Goal: Information Seeking & Learning: Find contact information

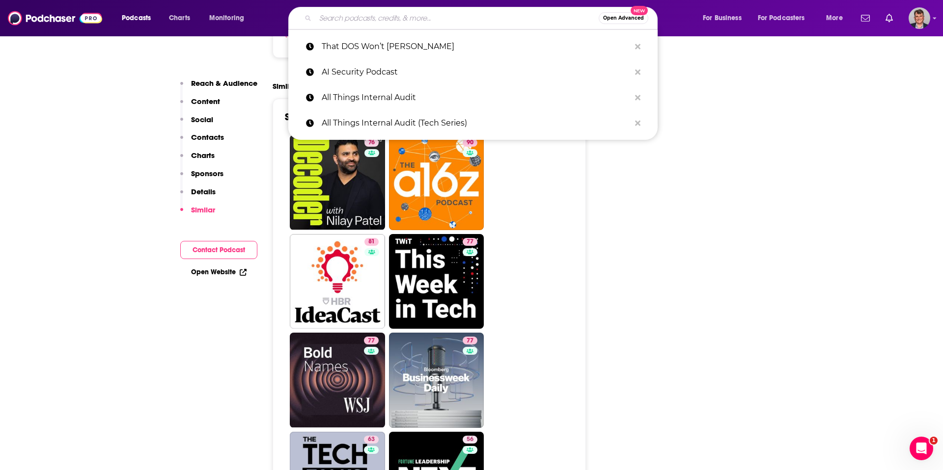
click at [368, 18] on input "Search podcasts, credits, & more..." at bounding box center [456, 18] width 283 height 16
paste input "Enterprise AI Innovators"
type input "Enterprise AI Innovators"
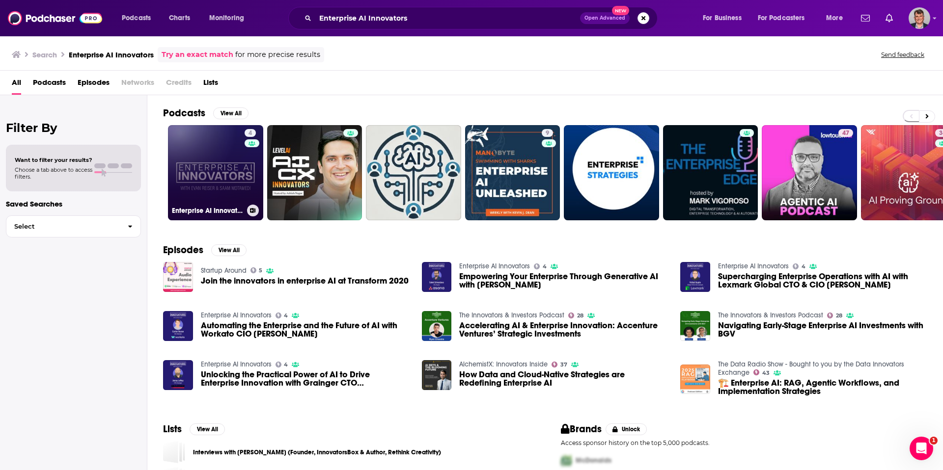
click at [248, 193] on link "4 Enterprise AI Innovators" at bounding box center [215, 172] width 95 height 95
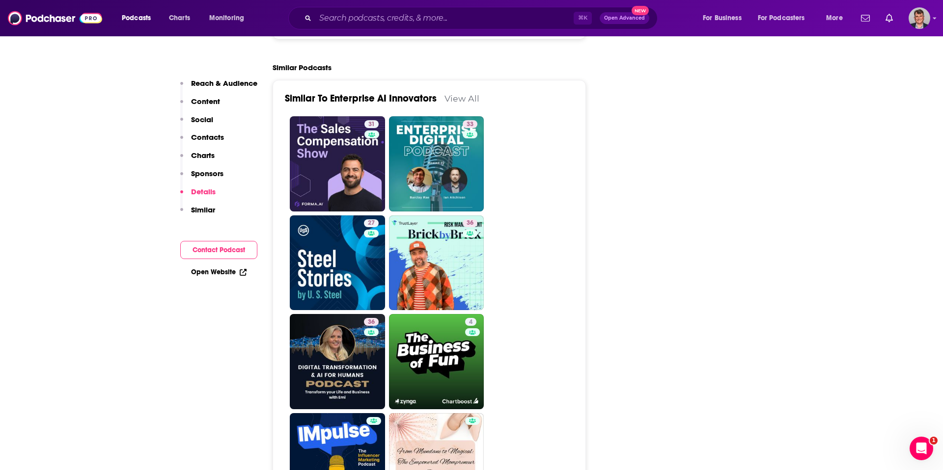
scroll to position [1360, 0]
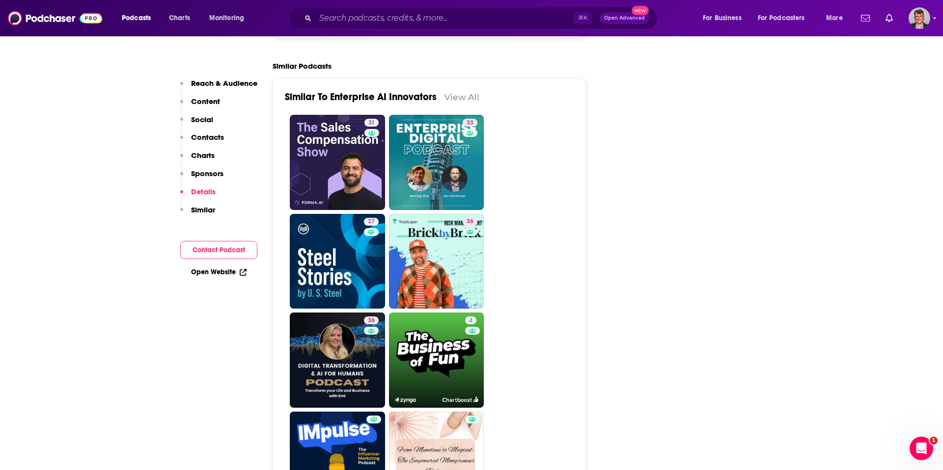
click at [285, 18] on link "enterprisesoftware.blog" at bounding box center [319, 12] width 68 height 9
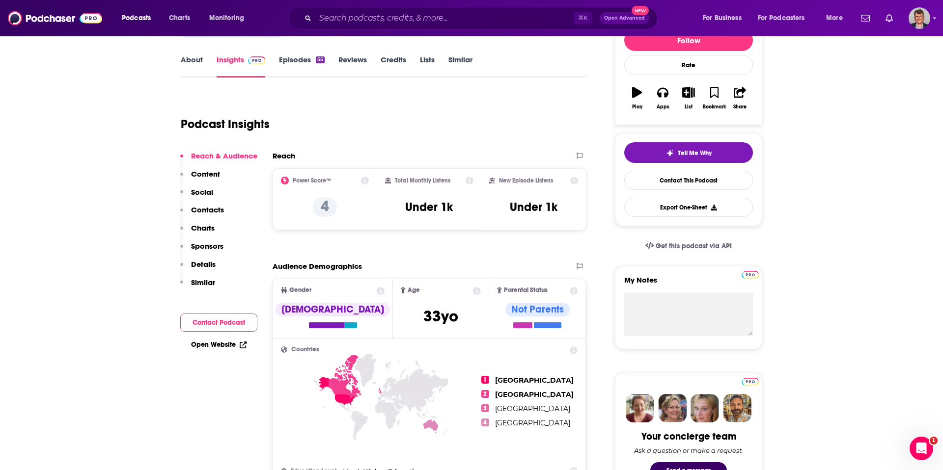
scroll to position [158, 0]
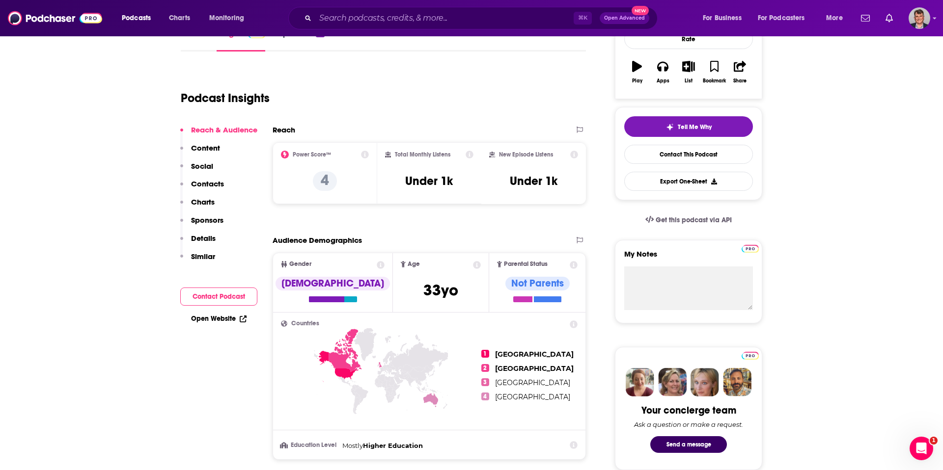
click at [181, 52] on link "About" at bounding box center [192, 40] width 22 height 23
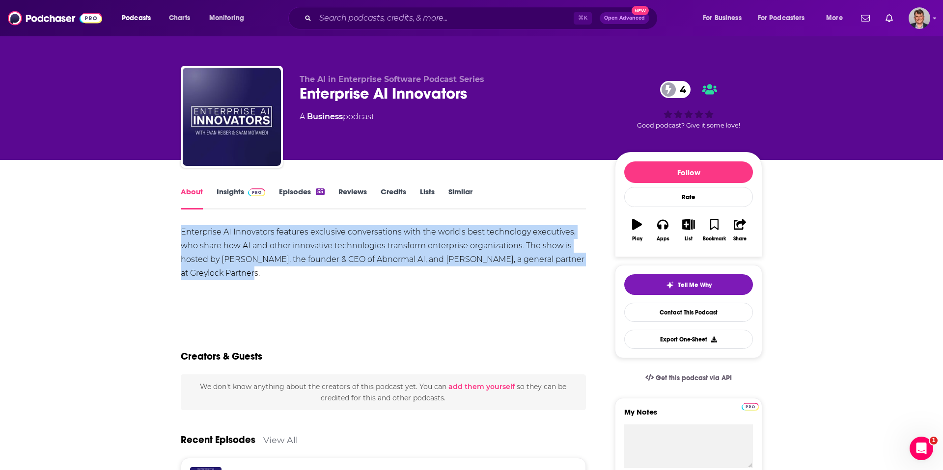
drag, startPoint x: 107, startPoint y: 271, endPoint x: 608, endPoint y: 301, distance: 502.8
copy div "Enterprise AI Innovators features exclusive conversations with the world's best…"
click at [217, 210] on link "Insights" at bounding box center [241, 198] width 49 height 23
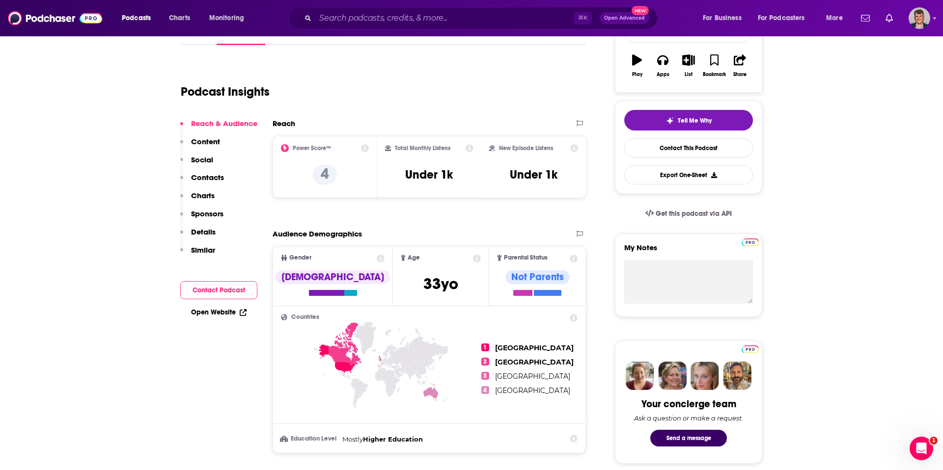
scroll to position [193, 0]
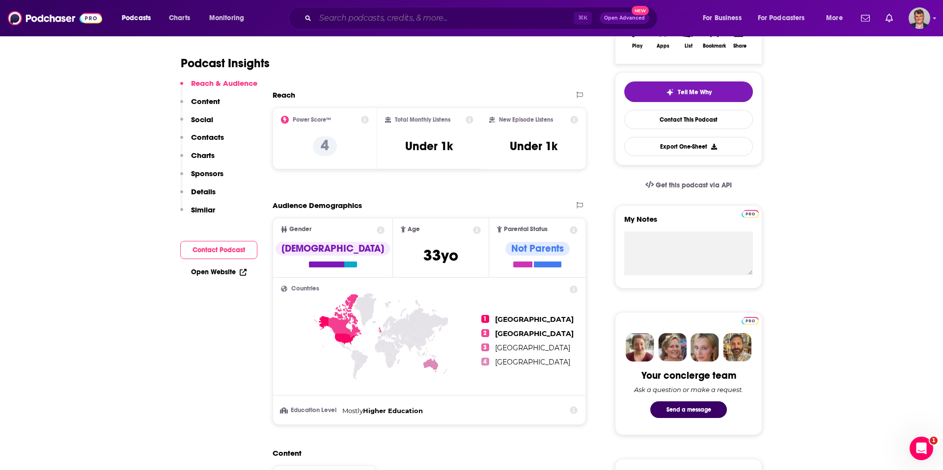
click at [350, 18] on input "Search podcasts, credits, & more..." at bounding box center [444, 18] width 258 height 16
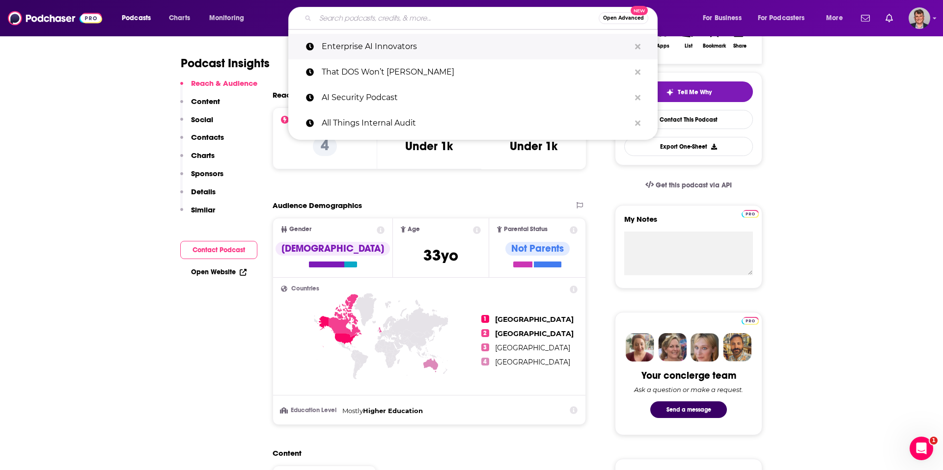
paste input "AI for Enterprise Leaders"
type input "AI for Enterprise Leaders"
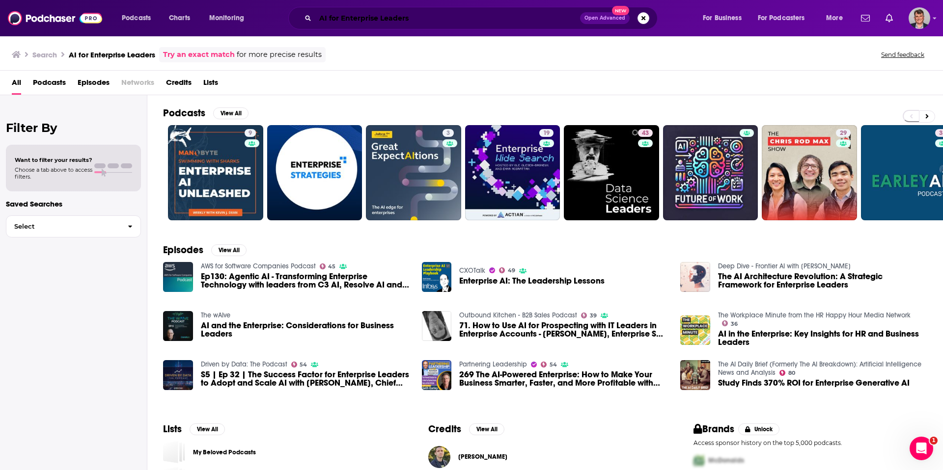
click at [476, 22] on input "AI for Enterprise Leaders" at bounding box center [447, 18] width 265 height 16
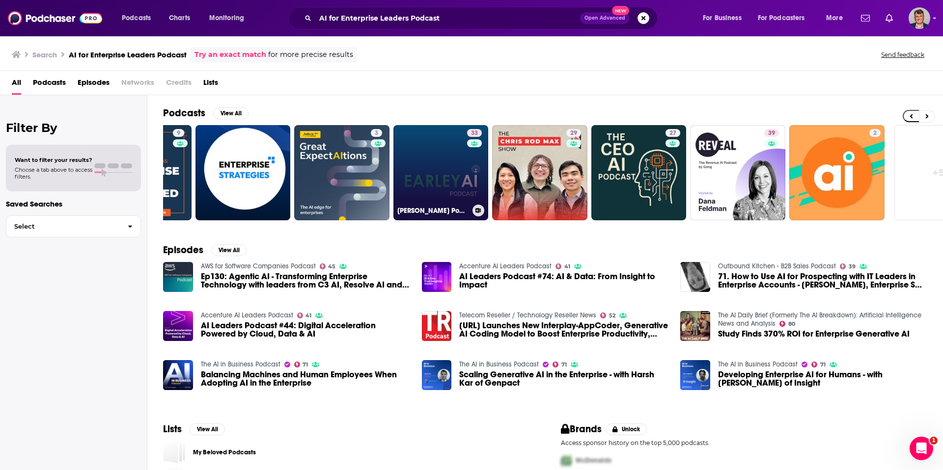
scroll to position [0, 138]
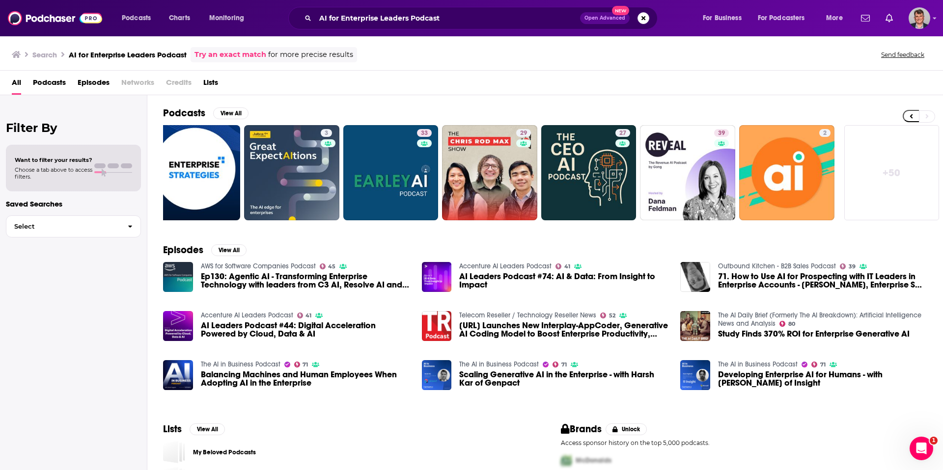
click at [266, 60] on link "Try an exact match" at bounding box center [230, 54] width 72 height 11
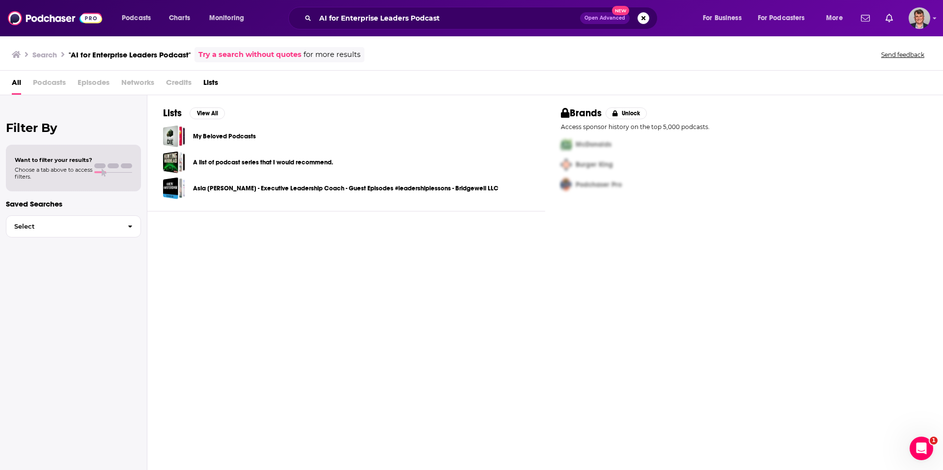
click at [302, 60] on link "Try a search without quotes" at bounding box center [249, 54] width 103 height 11
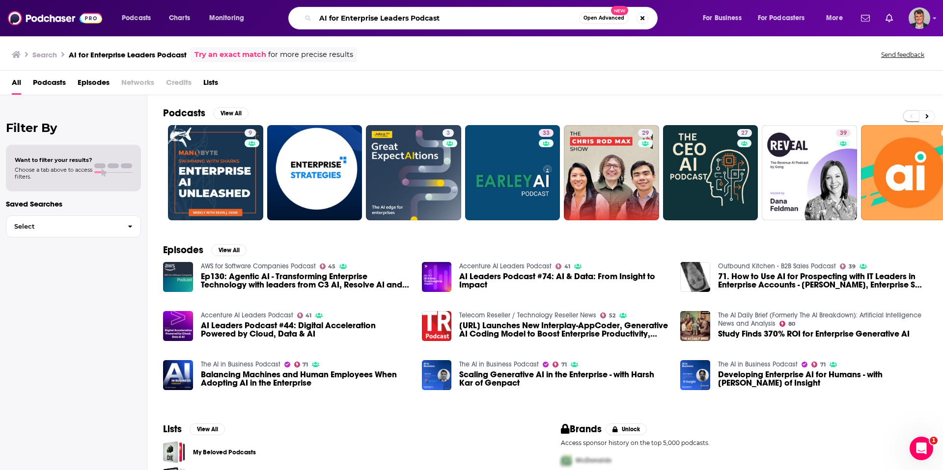
click at [356, 22] on input "AI for Enterprise Leaders Podcast" at bounding box center [447, 18] width 264 height 16
paste input "& Data Driven Leadership"
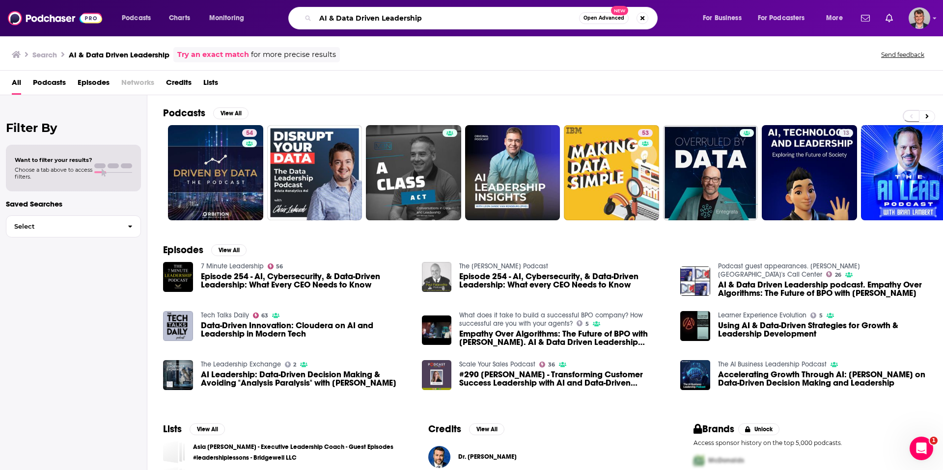
click at [365, 19] on input "AI & Data Driven Leadership" at bounding box center [447, 18] width 264 height 16
click at [489, 24] on input "AI & Data Driven Leadership" at bounding box center [447, 18] width 264 height 16
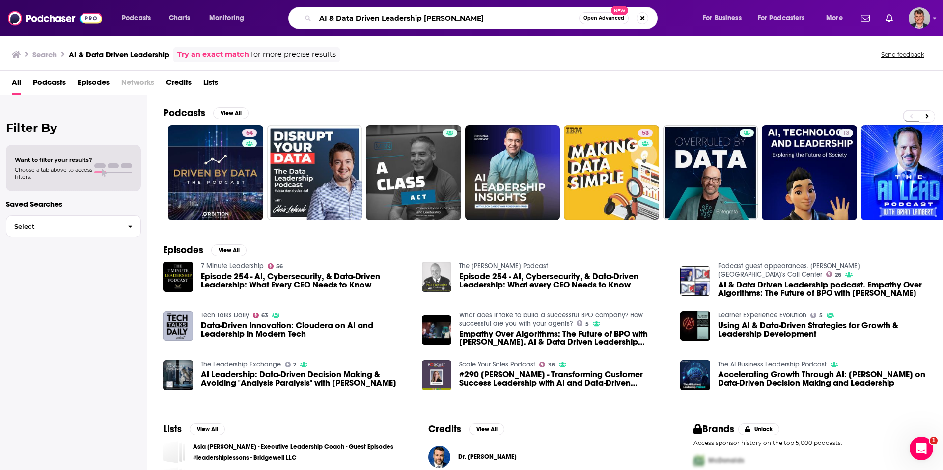
type input "AI & Data Driven Leadership [PERSON_NAME]"
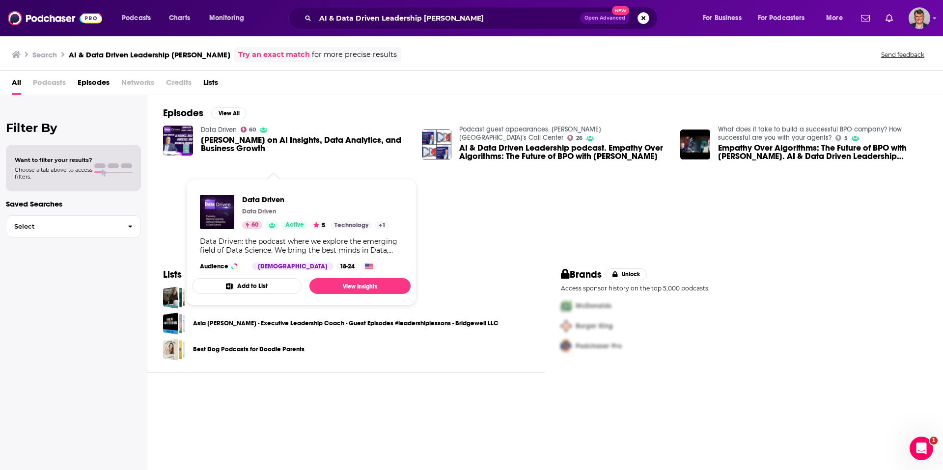
click at [237, 134] on link "Data Driven" at bounding box center [219, 130] width 36 height 8
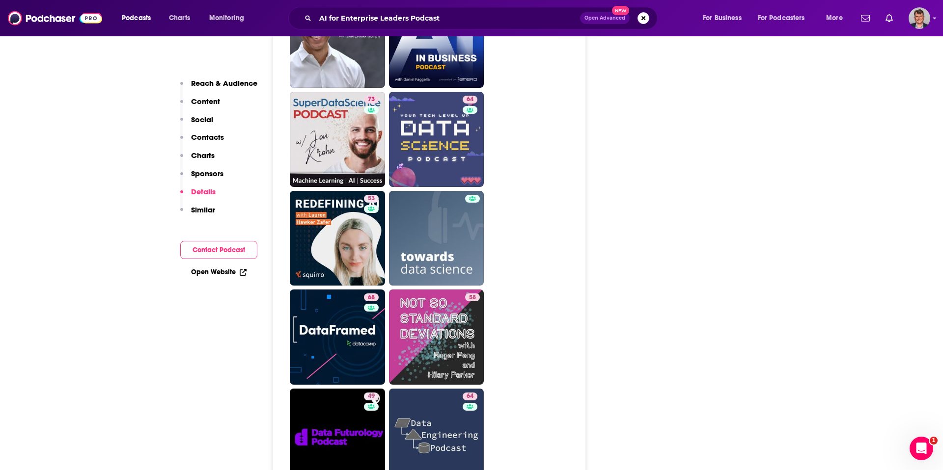
scroll to position [1668, 0]
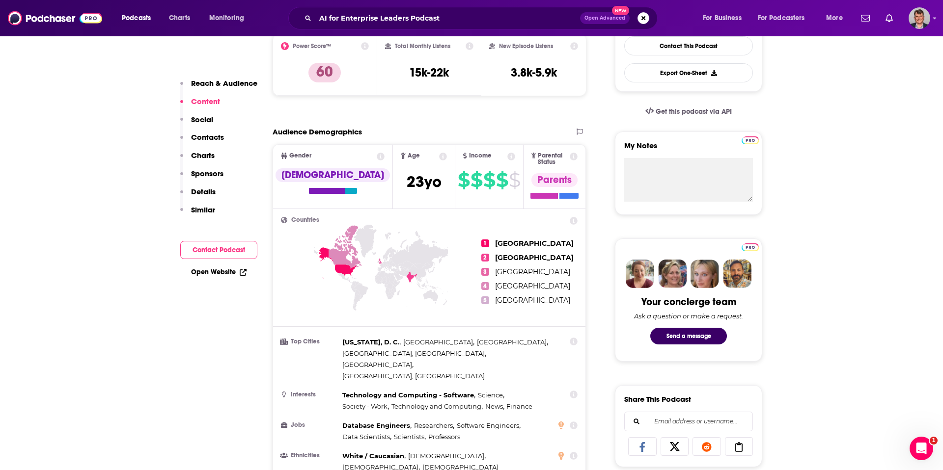
scroll to position [0, 0]
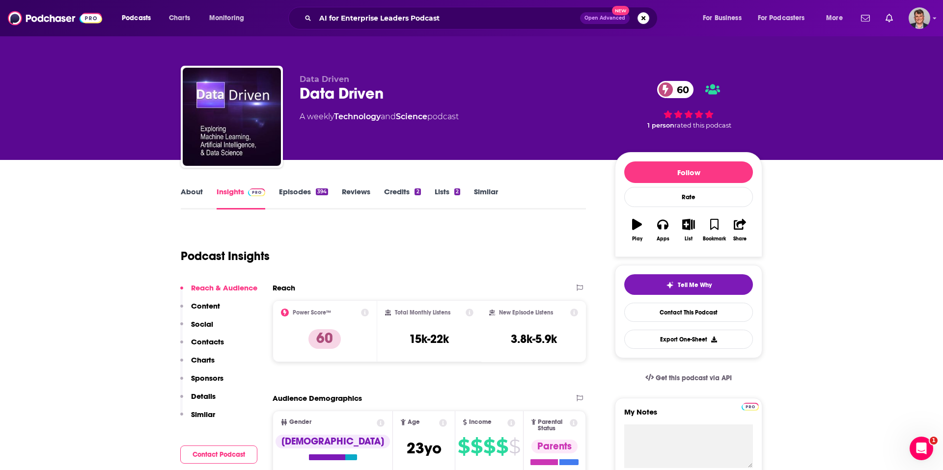
click at [181, 210] on link "About" at bounding box center [192, 198] width 22 height 23
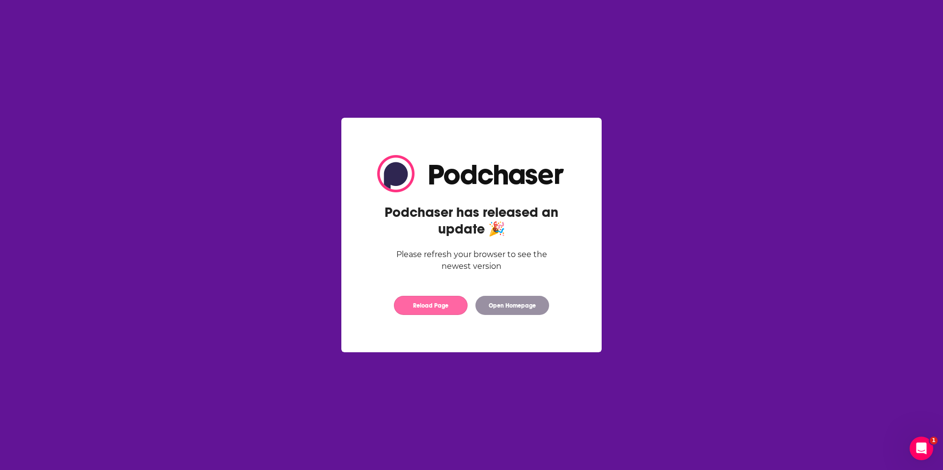
click at [435, 315] on button "Reload Page" at bounding box center [431, 305] width 74 height 19
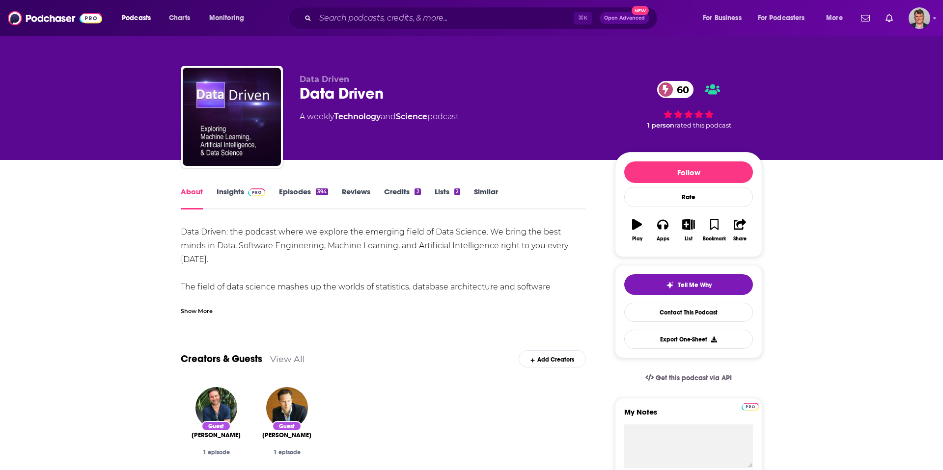
click at [181, 315] on div "Show More" at bounding box center [197, 310] width 32 height 9
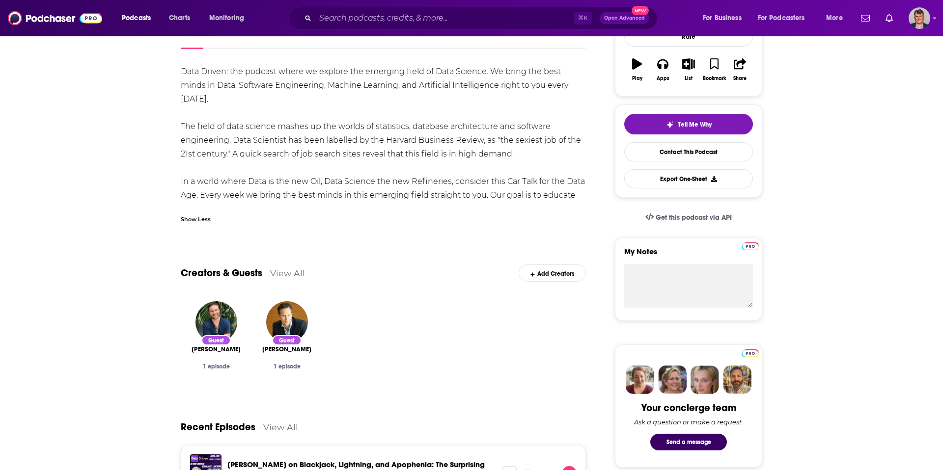
scroll to position [165, 0]
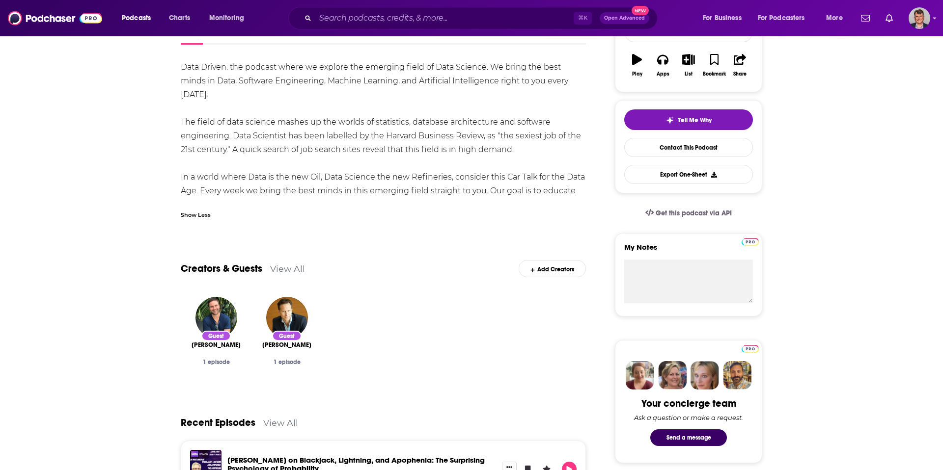
drag, startPoint x: 105, startPoint y: 110, endPoint x: 483, endPoint y: 233, distance: 397.3
copy div "Data Driven: the podcast where we explore the emerging field of Data Science. W…"
click at [217, 45] on link "Insights" at bounding box center [241, 33] width 49 height 23
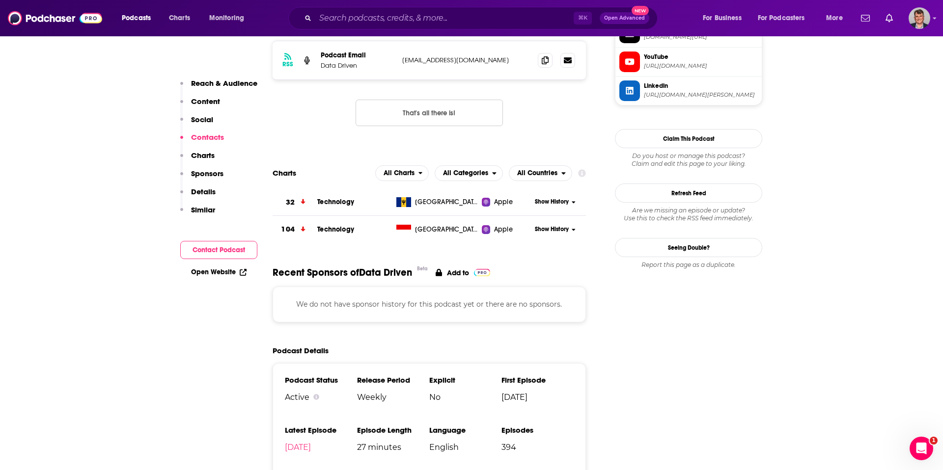
scroll to position [1038, 0]
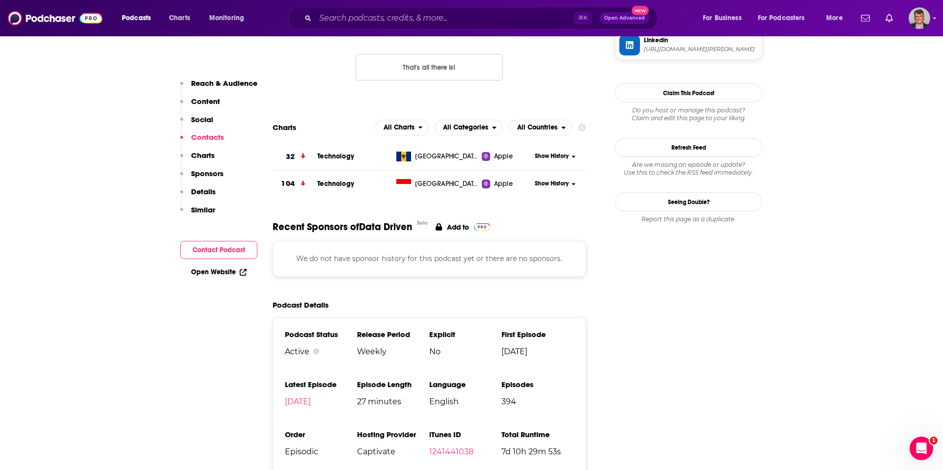
click at [404, 19] on p "[EMAIL_ADDRESS][DOMAIN_NAME]" at bounding box center [466, 14] width 128 height 8
drag, startPoint x: 385, startPoint y: 204, endPoint x: 497, endPoint y: 209, distance: 113.1
click at [497, 19] on p "[EMAIL_ADDRESS][DOMAIN_NAME]" at bounding box center [466, 14] width 128 height 8
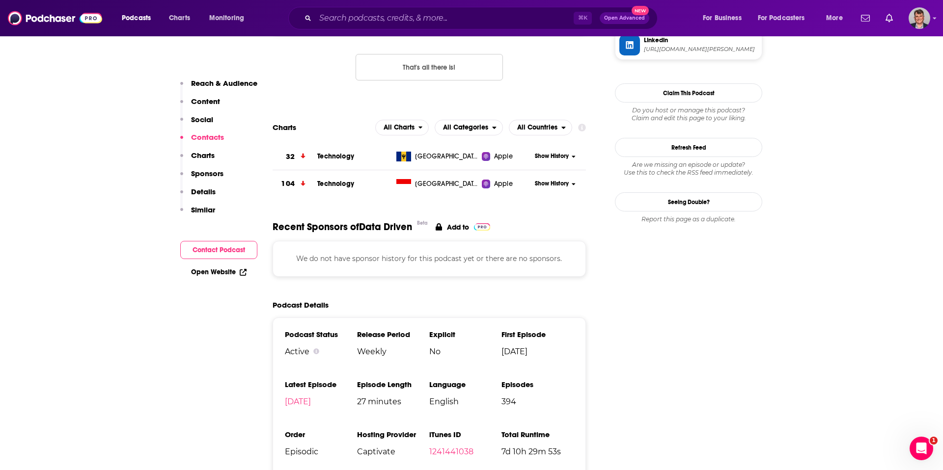
copy p "[EMAIL_ADDRESS][DOMAIN_NAME]"
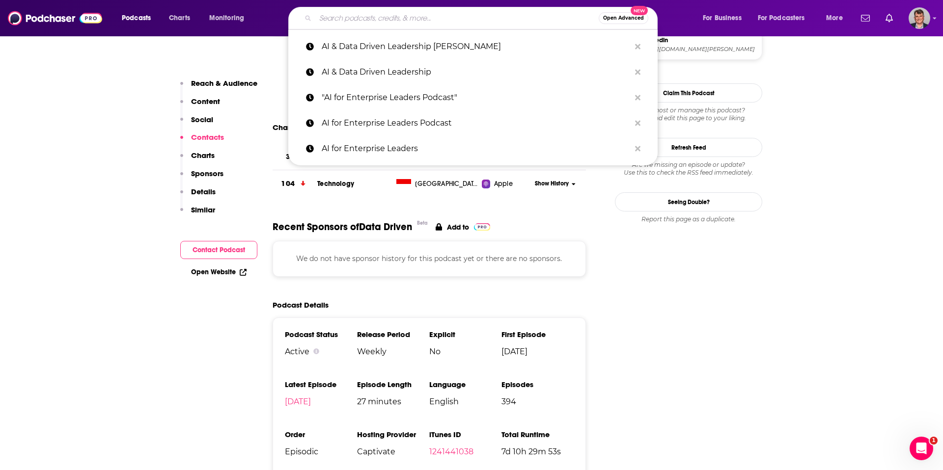
click at [365, 17] on input "Search podcasts, credits, & more..." at bounding box center [456, 18] width 283 height 16
paste input "The AI Business Leadership Podcast"
type input "The AI Business Leadership Podcast"
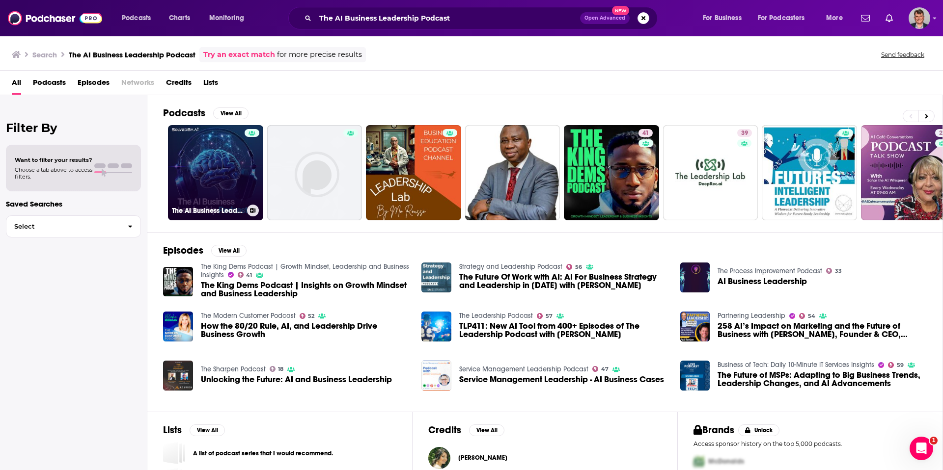
click at [258, 195] on link "The AI Business Leadership Podcast" at bounding box center [215, 172] width 95 height 95
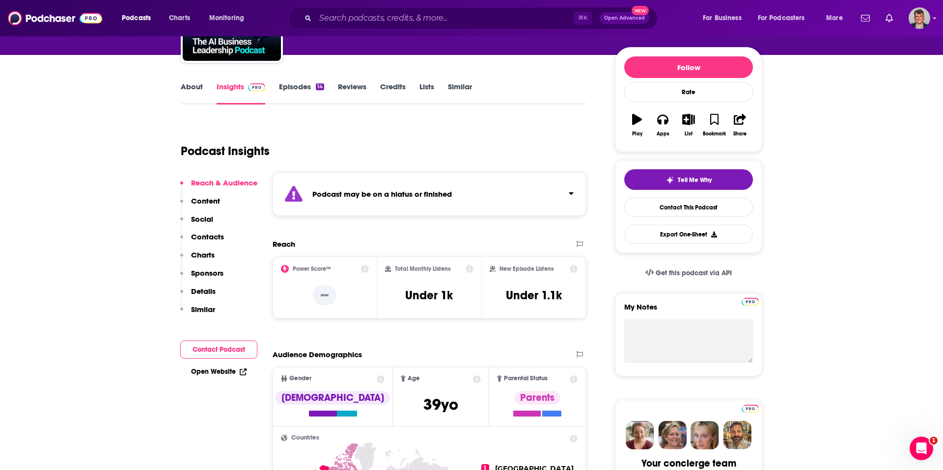
scroll to position [79, 0]
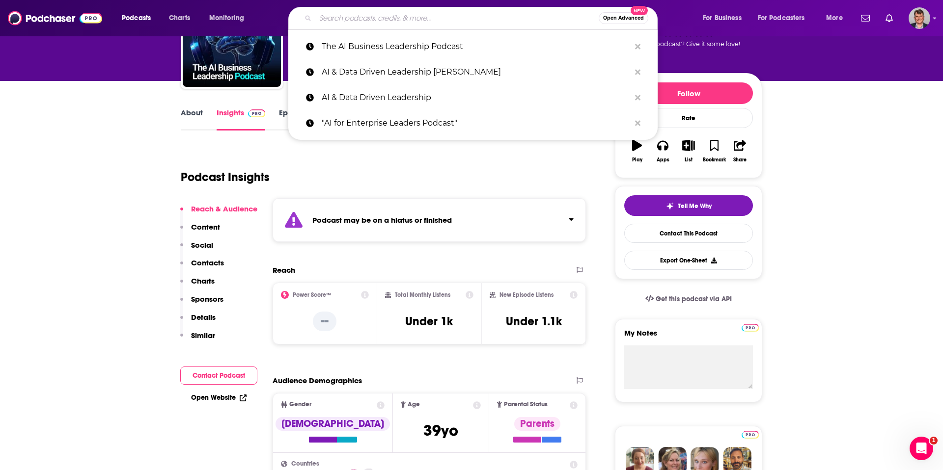
click at [359, 22] on input "Search podcasts, credits, & more..." at bounding box center [456, 18] width 283 height 16
paste input "Leveraging AI"
type input "Leveraging AI"
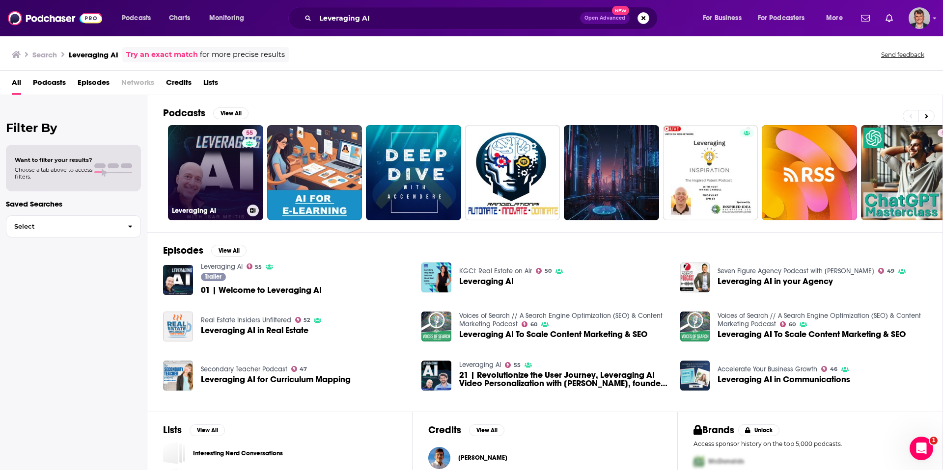
click at [263, 193] on link "55 Leveraging AI" at bounding box center [215, 172] width 95 height 95
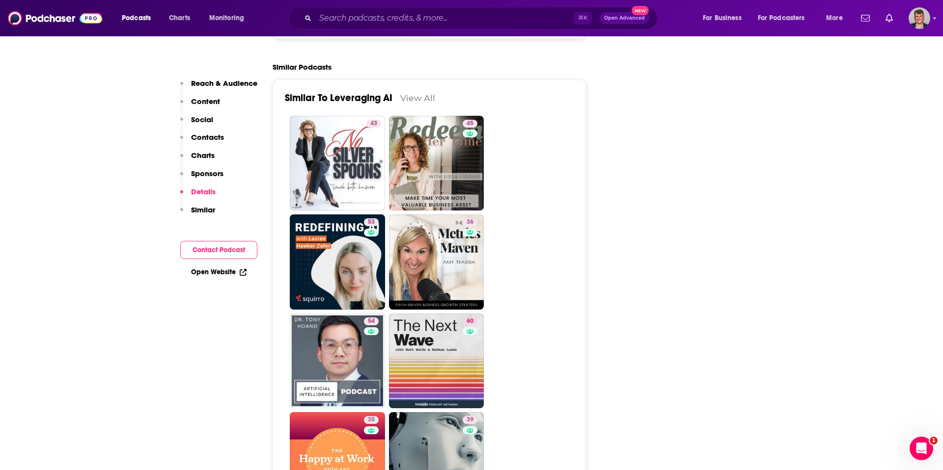
scroll to position [1649, 0]
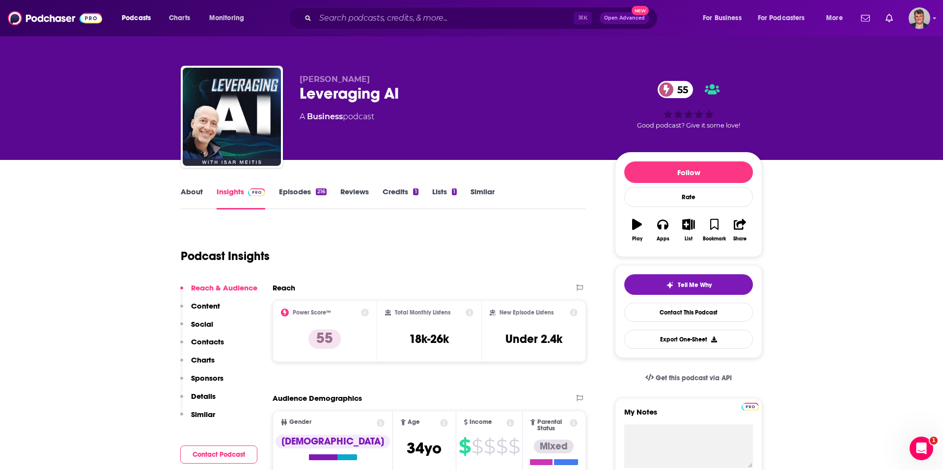
scroll to position [0, 0]
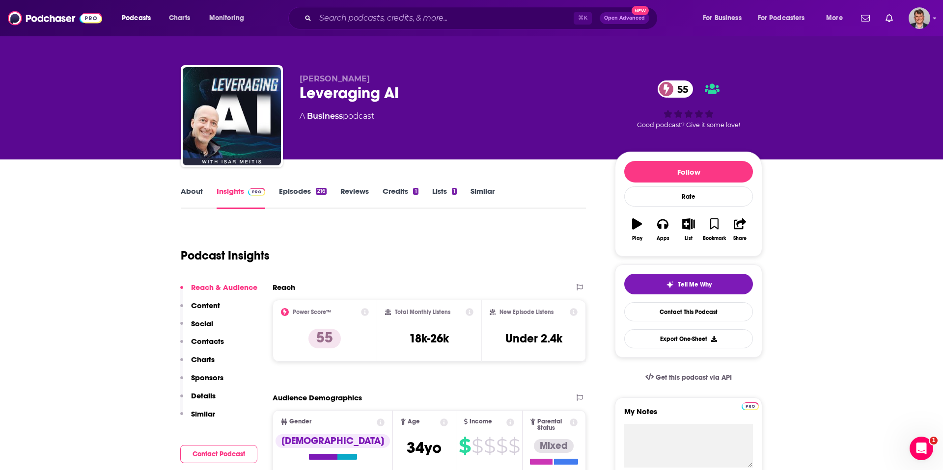
click at [181, 209] on link "About" at bounding box center [192, 198] width 22 height 23
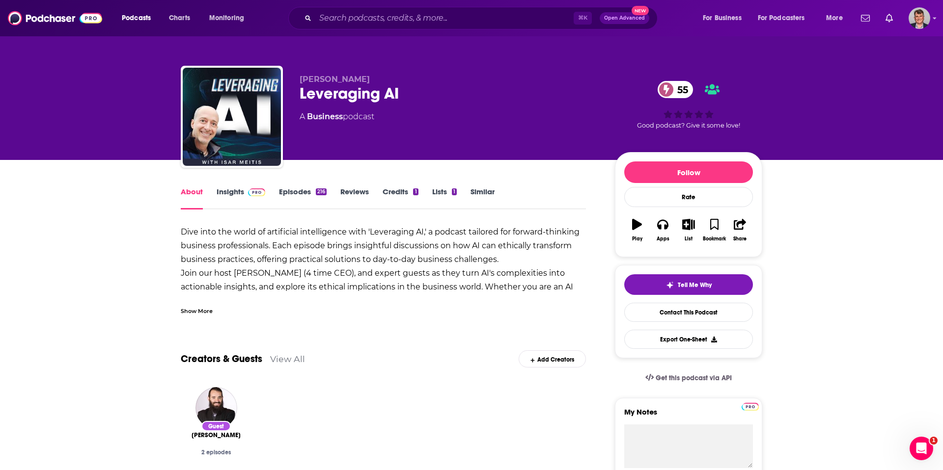
click at [181, 315] on div "Show More" at bounding box center [197, 310] width 32 height 9
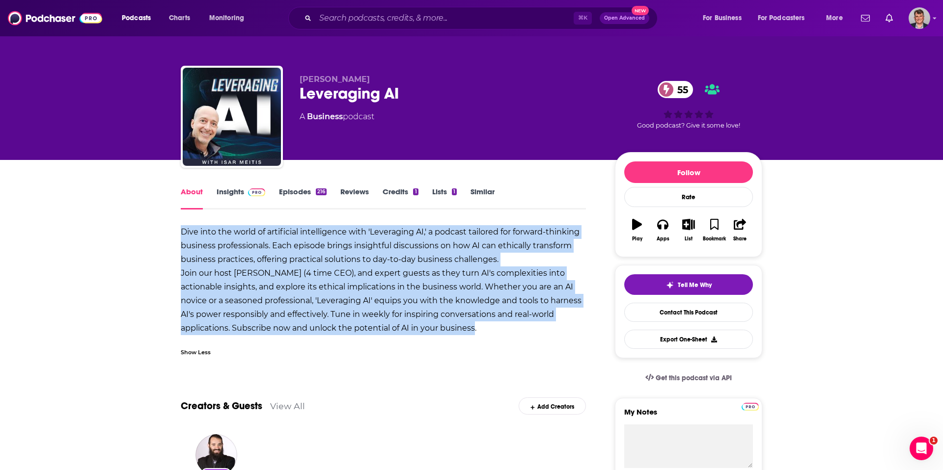
drag, startPoint x: 108, startPoint y: 273, endPoint x: 294, endPoint y: 375, distance: 211.7
click at [294, 335] on div "Dive into the world of artificial intelligence with 'Leveraging AI,' a podcast …" at bounding box center [383, 280] width 405 height 110
copy b "Dive into the world of artificial intelligence with 'Leveraging AI,' a podcast …"
click at [217, 210] on link "Insights" at bounding box center [241, 198] width 49 height 23
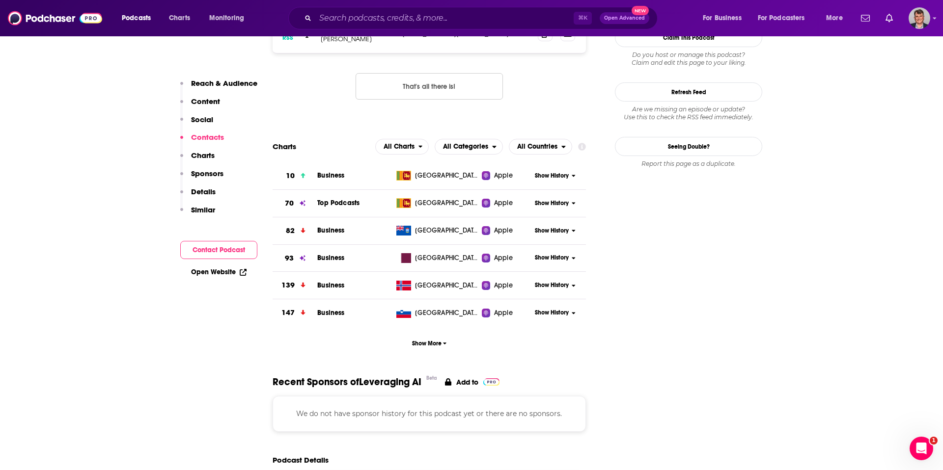
scroll to position [982, 0]
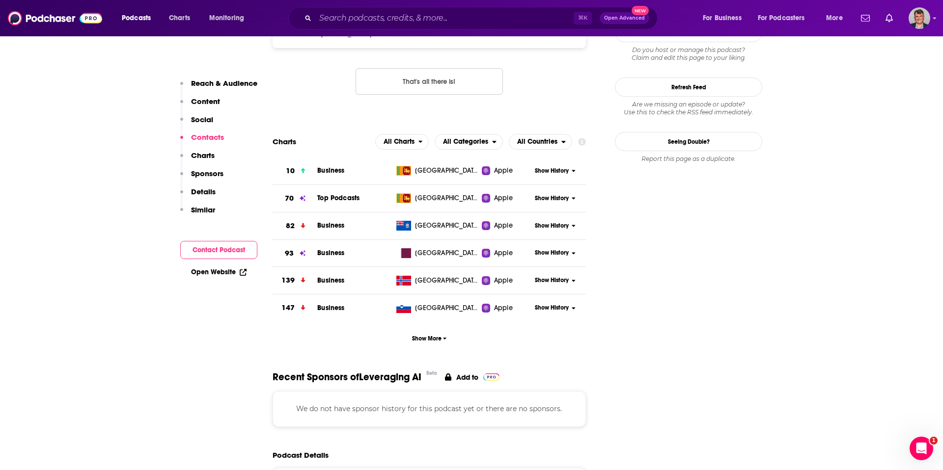
click at [321, 38] on p "[PERSON_NAME]" at bounding box center [358, 34] width 74 height 8
copy p "[PERSON_NAME]"
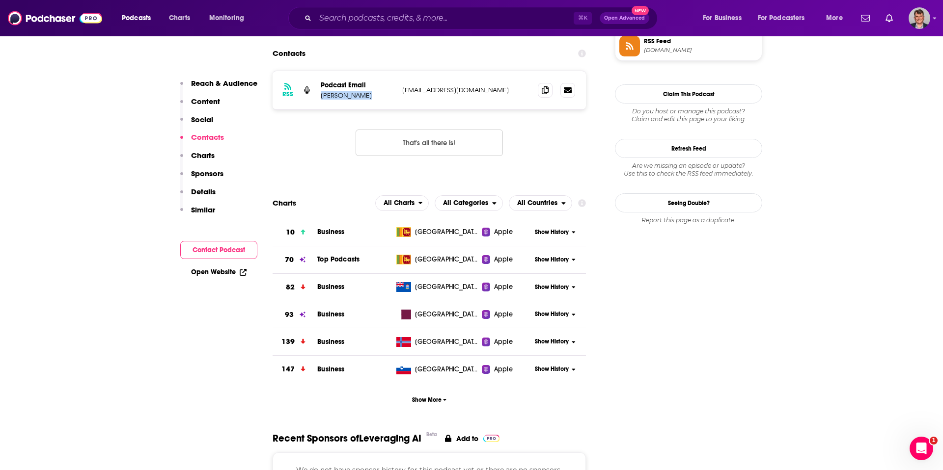
scroll to position [925, 0]
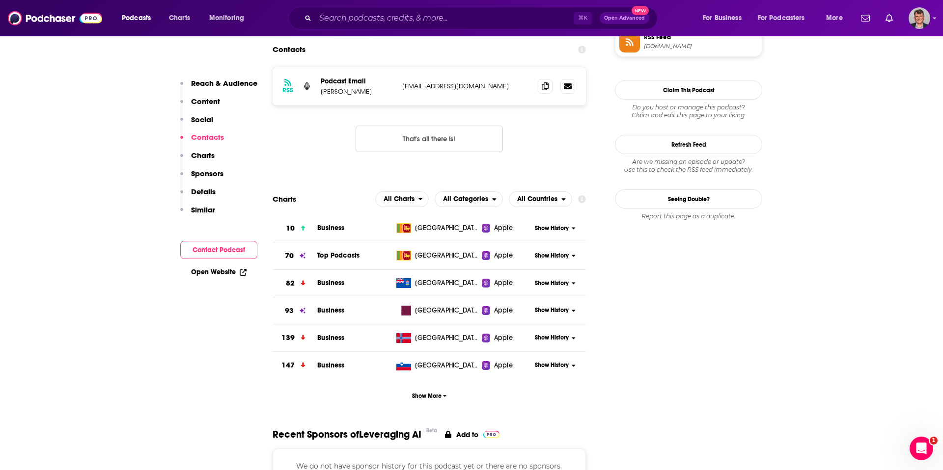
click at [402, 90] on p "[EMAIL_ADDRESS][DOMAIN_NAME]" at bounding box center [466, 86] width 128 height 8
copy div "[EMAIL_ADDRESS][DOMAIN_NAME] [EMAIL_ADDRESS][DOMAIN_NAME]"
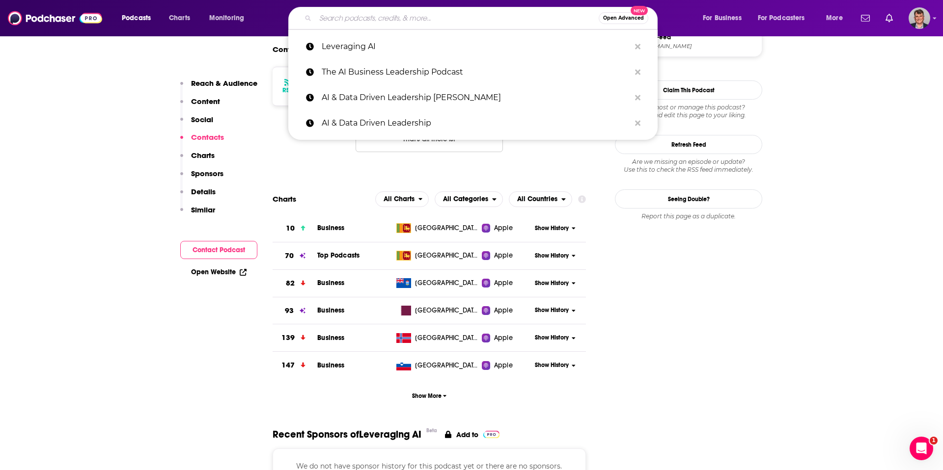
click at [368, 20] on input "Search podcasts, credits, & more..." at bounding box center [456, 18] width 283 height 16
paste input "Great Expectations Podcast"
type input "Great Expectations Podcast"
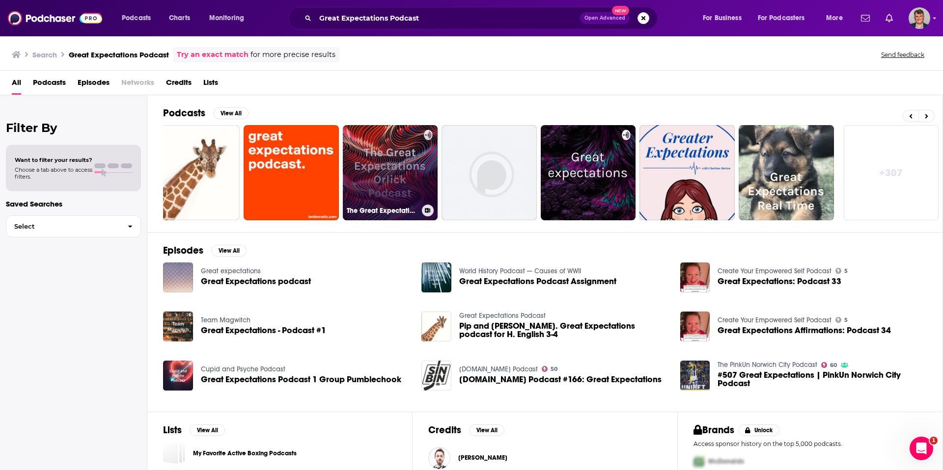
scroll to position [0, 138]
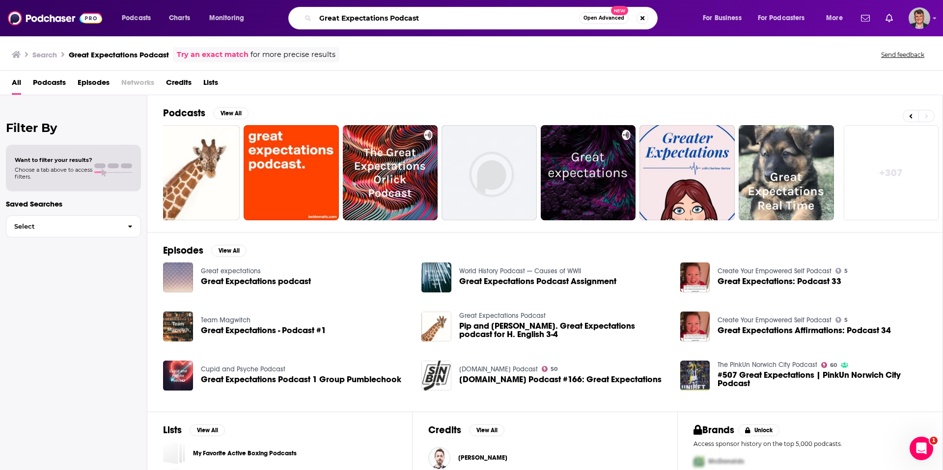
click at [483, 16] on input "Great Expectations Podcast" at bounding box center [447, 18] width 264 height 16
paste input "(Jabra)"
type input "Great Expectations Podcast (Jabra)"
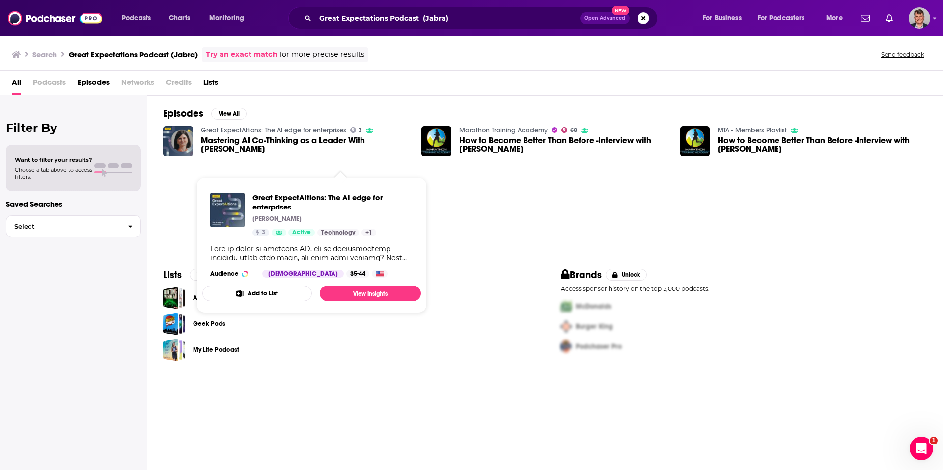
click at [296, 135] on link "Great ExpectAItions: The AI edge for enterprises" at bounding box center [273, 130] width 145 height 8
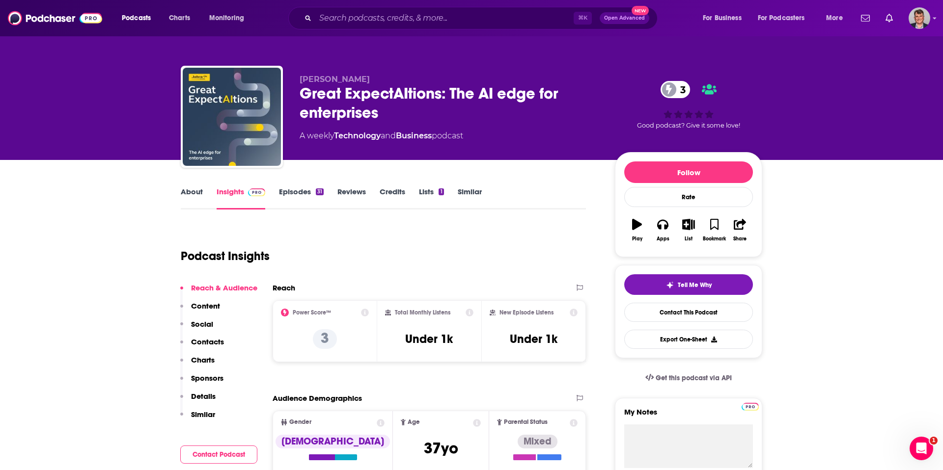
click at [300, 114] on div "Great ExpectAItions: The AI edge for enterprises 3" at bounding box center [450, 103] width 300 height 38
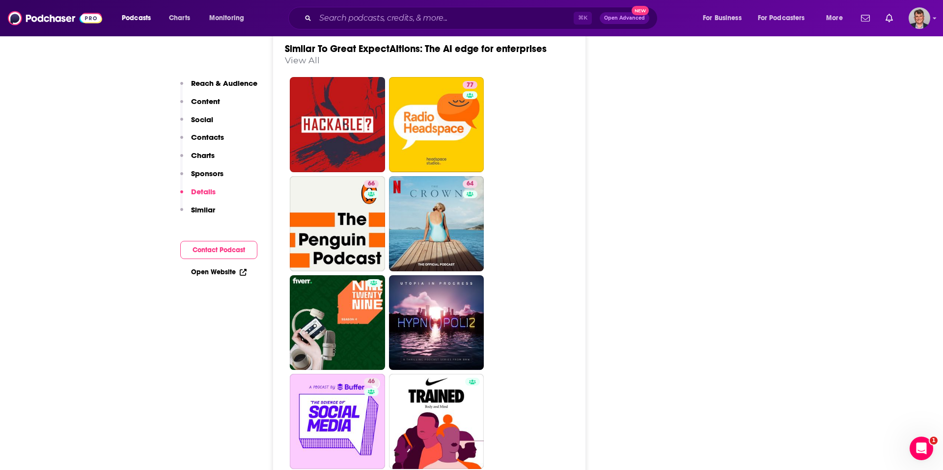
scroll to position [1410, 0]
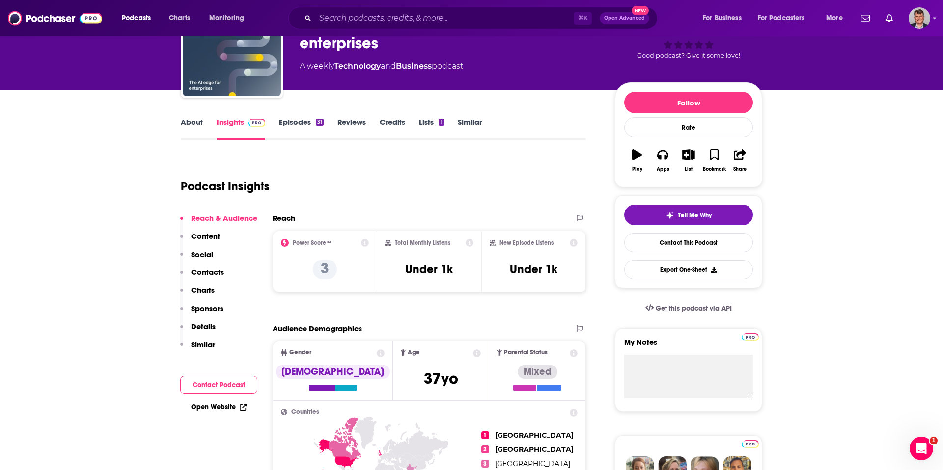
scroll to position [70, 0]
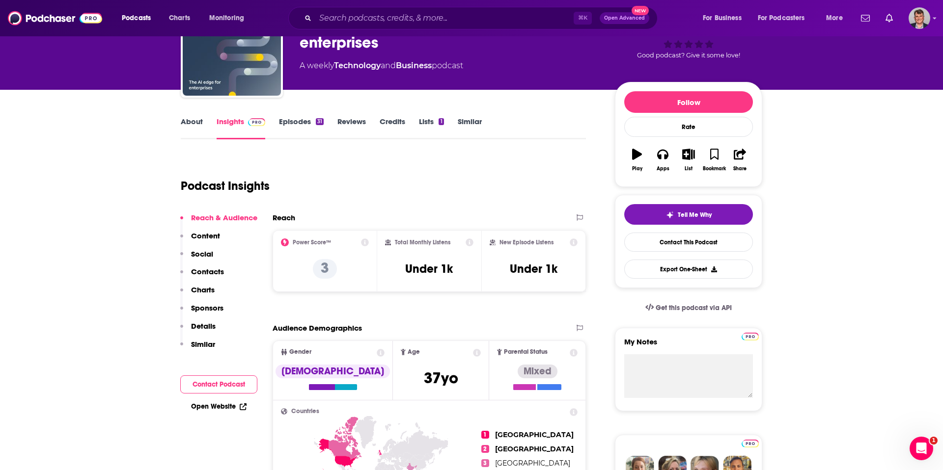
click at [181, 139] on link "About" at bounding box center [192, 128] width 22 height 23
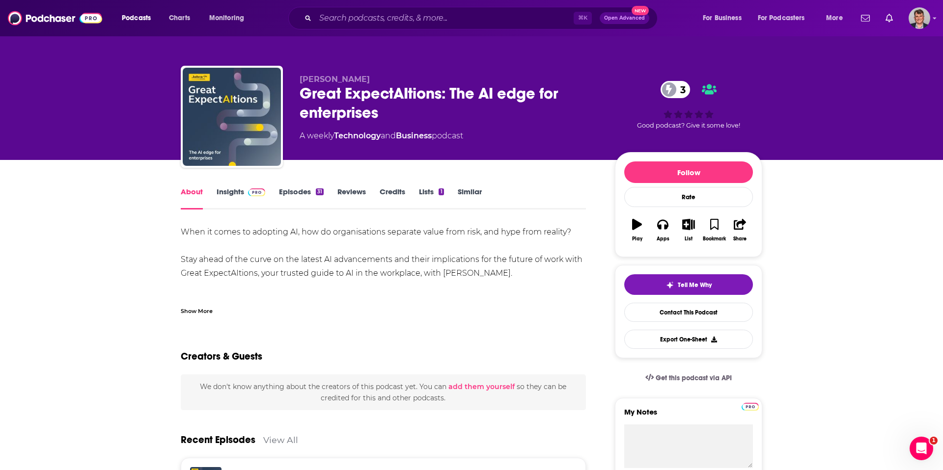
click at [181, 315] on div "Show More" at bounding box center [197, 310] width 32 height 9
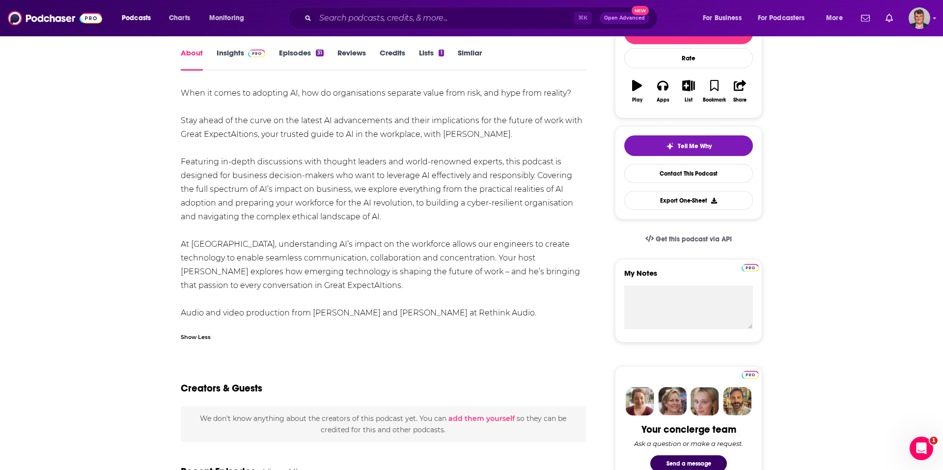
scroll to position [138, 0]
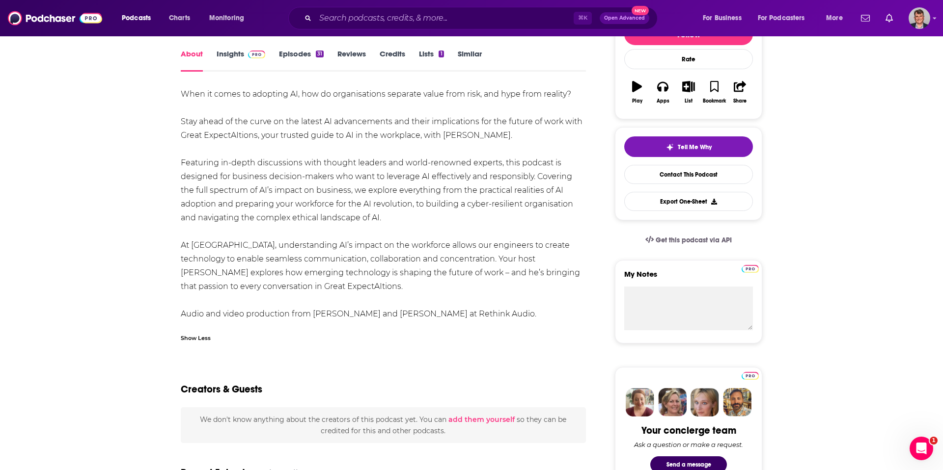
click at [181, 160] on div "When it comes to adopting AI, how do organisations separate value from risk, an…" at bounding box center [383, 204] width 405 height 234
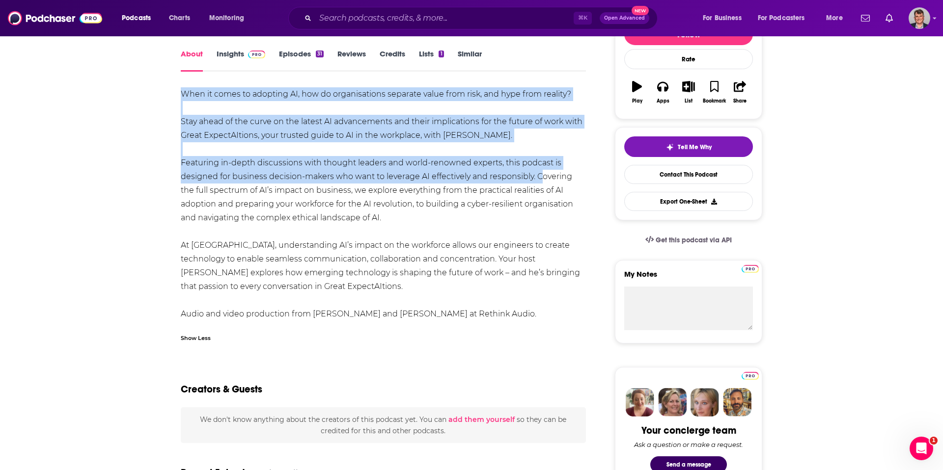
drag, startPoint x: 108, startPoint y: 133, endPoint x: 486, endPoint y: 224, distance: 389.4
click at [486, 224] on div "When it comes to adopting AI, how do organisations separate value from risk, an…" at bounding box center [383, 204] width 405 height 234
copy div "When it comes to adopting AI, how do organisations separate value from risk, an…"
click at [217, 72] on link "Insights" at bounding box center [241, 60] width 49 height 23
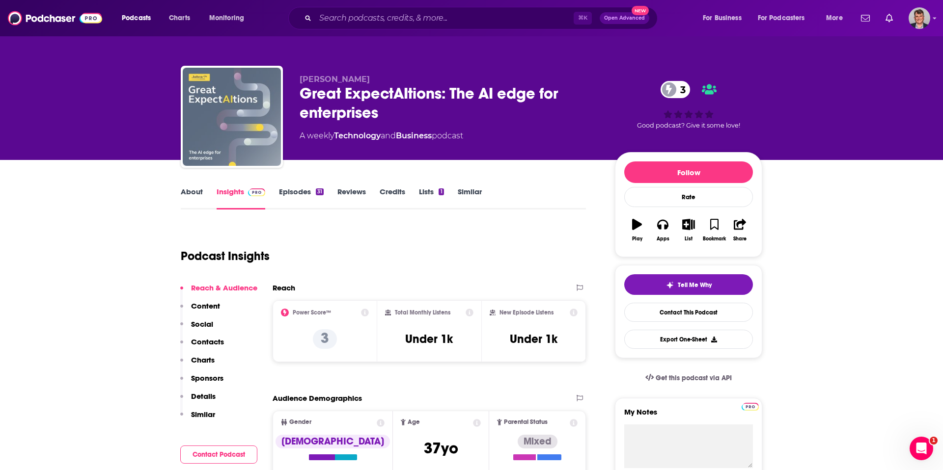
click at [183, 85] on img "Great ExpectAItions: The AI edge for enterprises" at bounding box center [232, 117] width 98 height 98
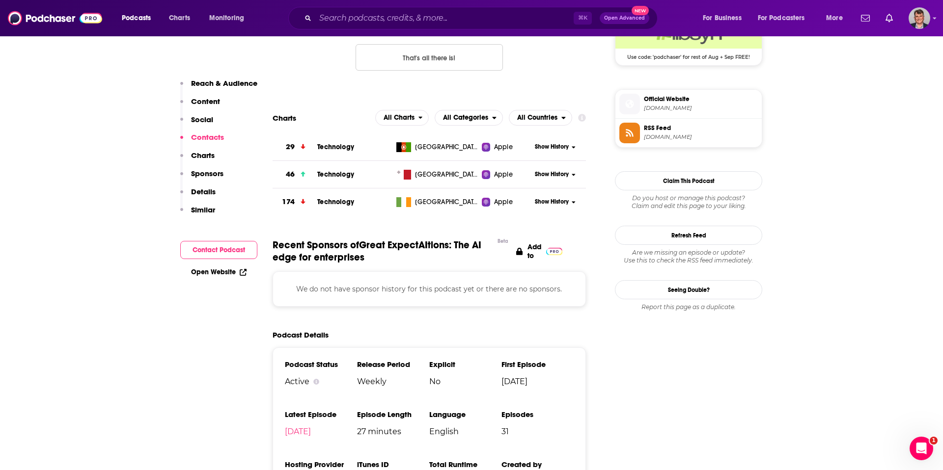
scroll to position [844, 0]
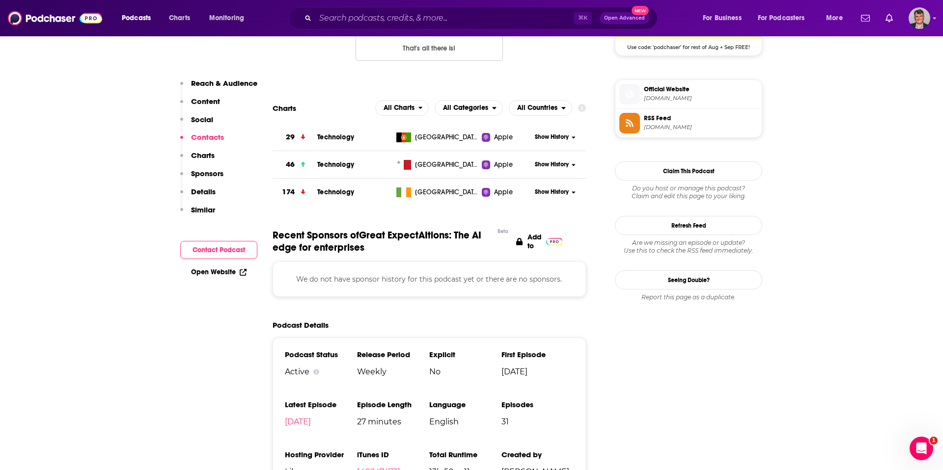
drag, startPoint x: 380, startPoint y: 172, endPoint x: 511, endPoint y: 177, distance: 130.7
copy p "[PERSON_NAME][EMAIL_ADDRESS][PERSON_NAME][DOMAIN_NAME]"
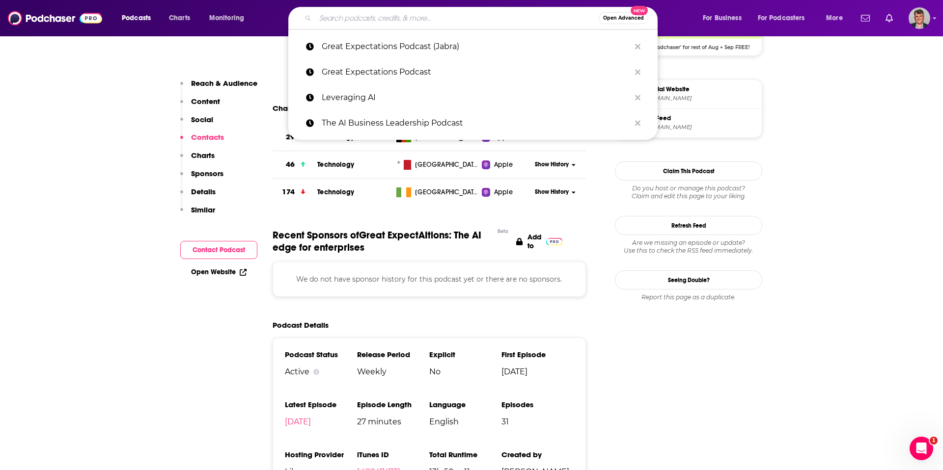
click at [362, 21] on input "Search podcasts, credits, & more..." at bounding box center [456, 18] width 283 height 16
paste input "Global Tech Tales"
type input "Global Tech Tales"
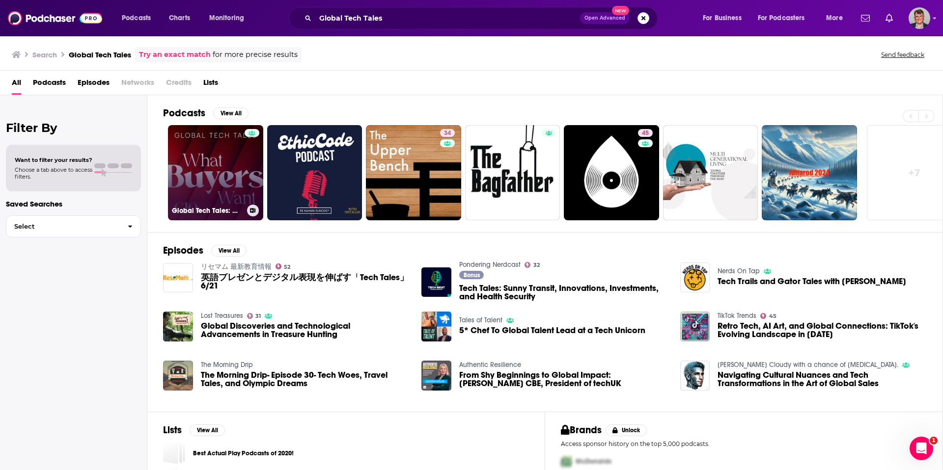
click at [245, 196] on link "Global Tech Tales: What Buyers Want" at bounding box center [215, 172] width 95 height 95
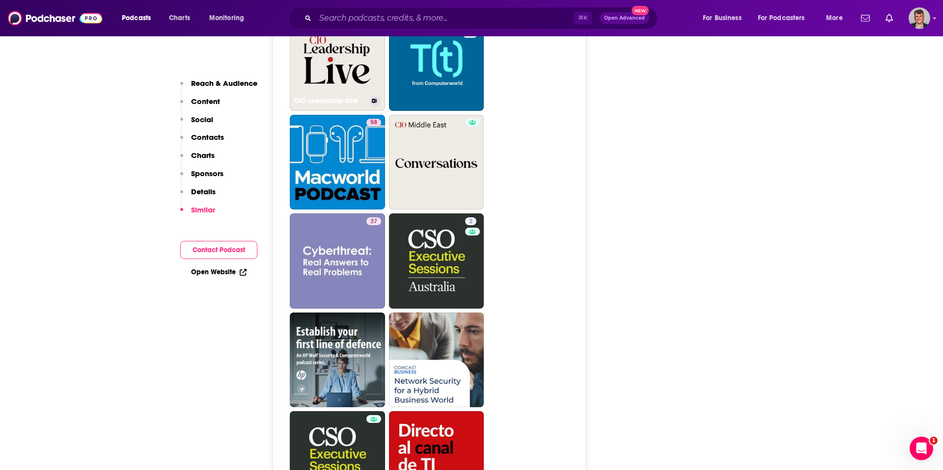
scroll to position [1389, 0]
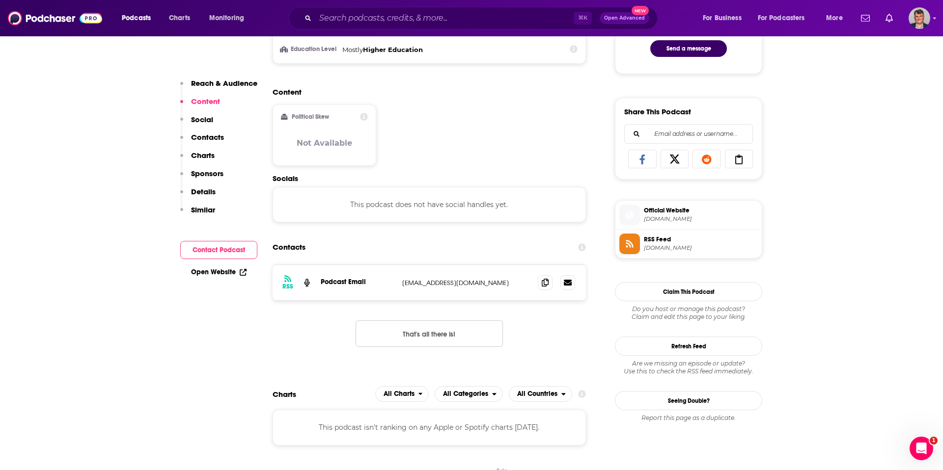
scroll to position [0, 0]
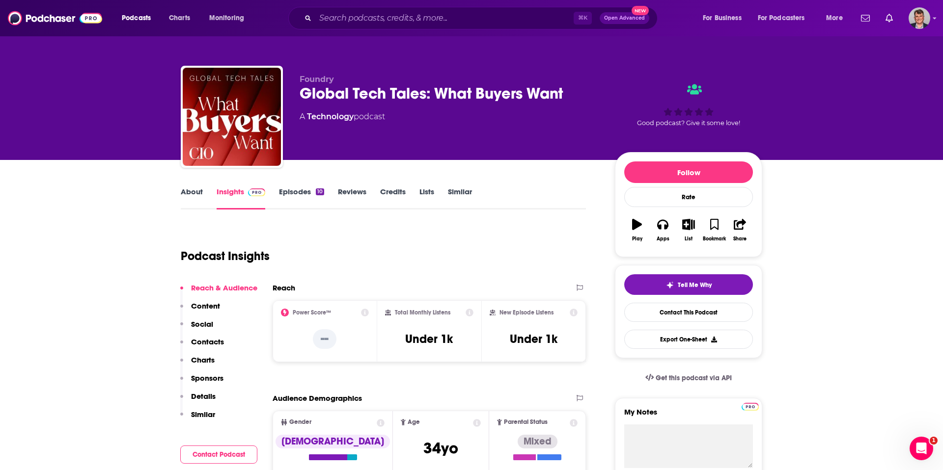
click at [300, 103] on div "Global Tech Tales: What Buyers Want" at bounding box center [450, 93] width 300 height 19
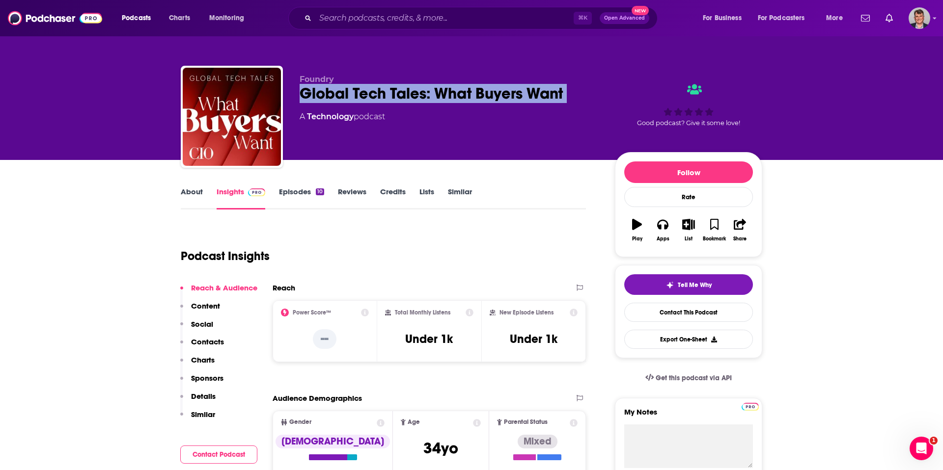
click at [300, 103] on div "Global Tech Tales: What Buyers Want" at bounding box center [450, 93] width 300 height 19
copy div "Global Tech Tales: What Buyers Want"
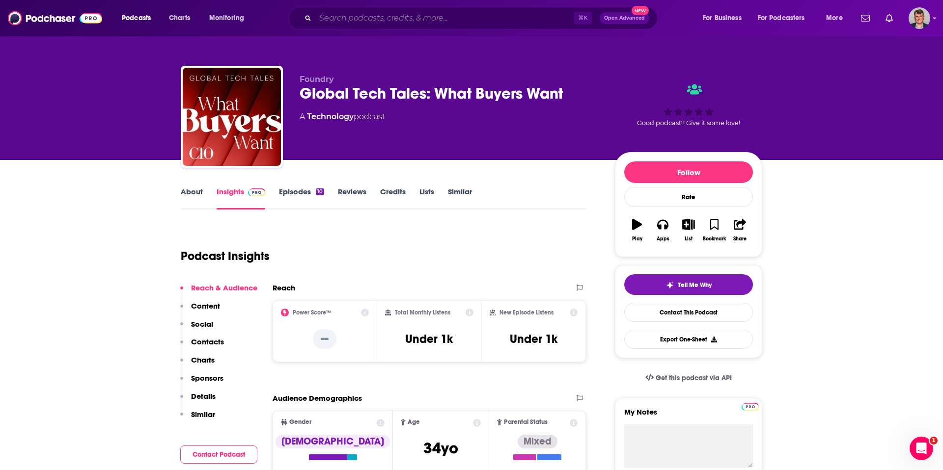
click at [364, 24] on input "Search podcasts, credits, & more..." at bounding box center [444, 18] width 258 height 16
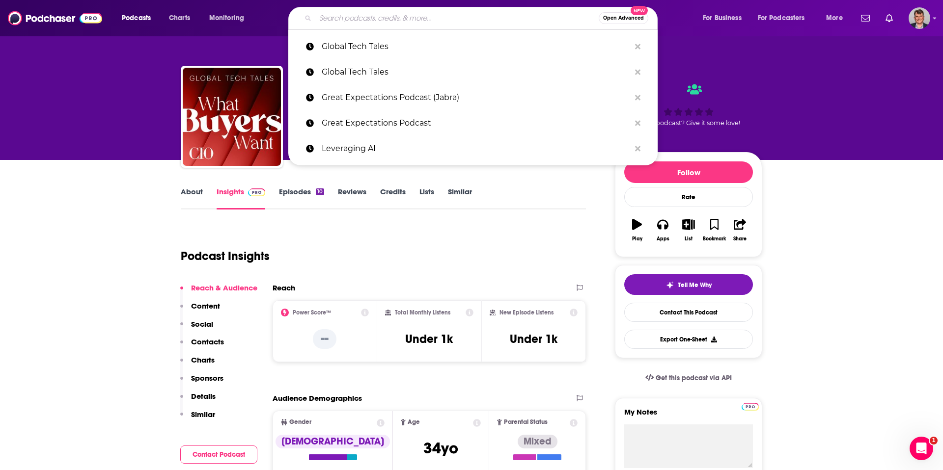
paste input "Lead With That (CCL)"
type input "Lead With That (CCL)"
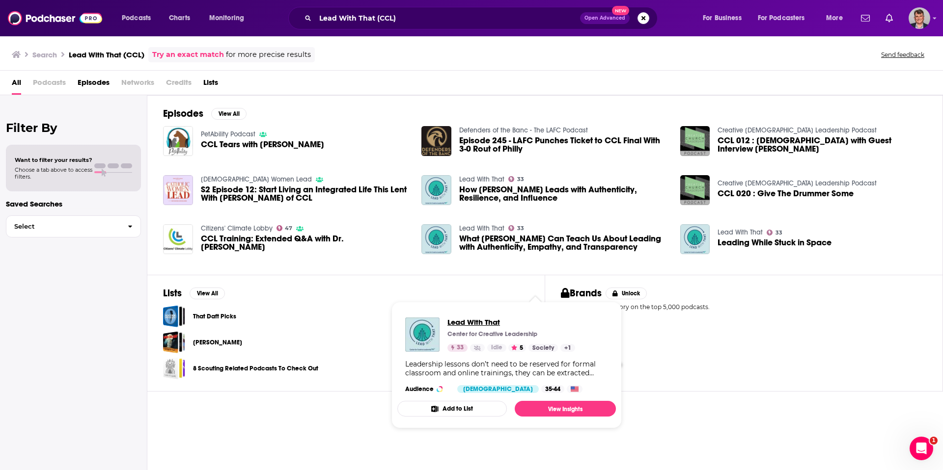
click at [481, 327] on span "Lead With That" at bounding box center [511, 322] width 128 height 9
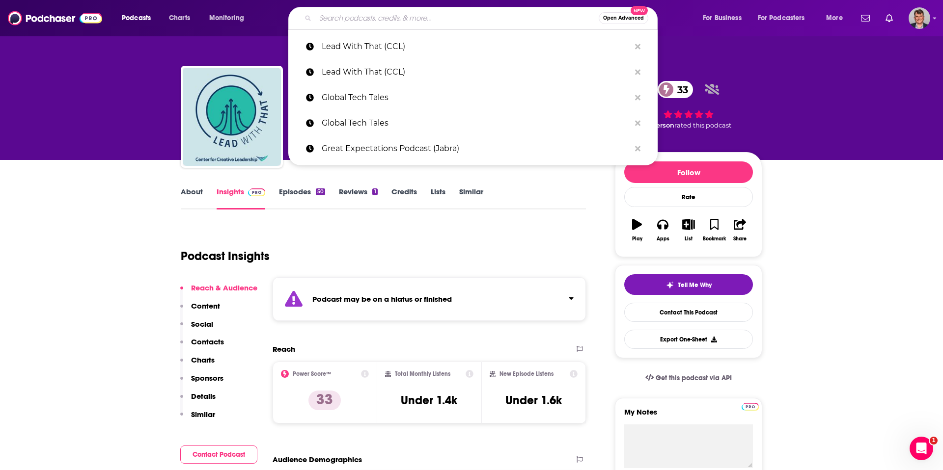
click at [353, 23] on input "Search podcasts, credits, & more..." at bounding box center [456, 18] width 283 height 16
paste input "AI and the Future of Work"
type input "AI and the Future of Work"
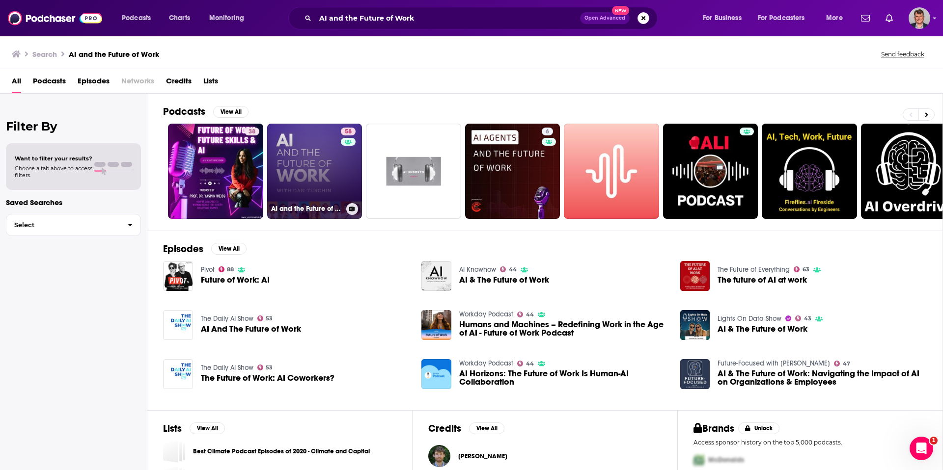
click at [353, 184] on link "58 AI and the Future of Work: Artificial Intelligence in the Workplace, Busines…" at bounding box center [314, 171] width 95 height 95
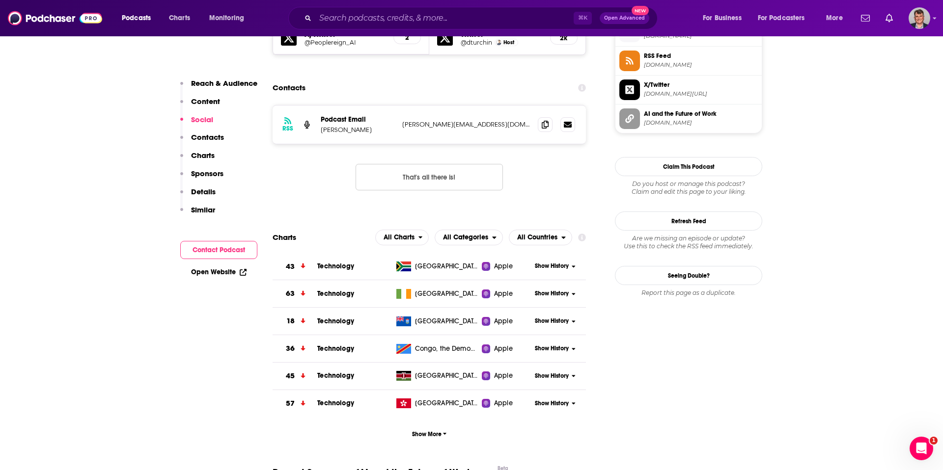
scroll to position [922, 0]
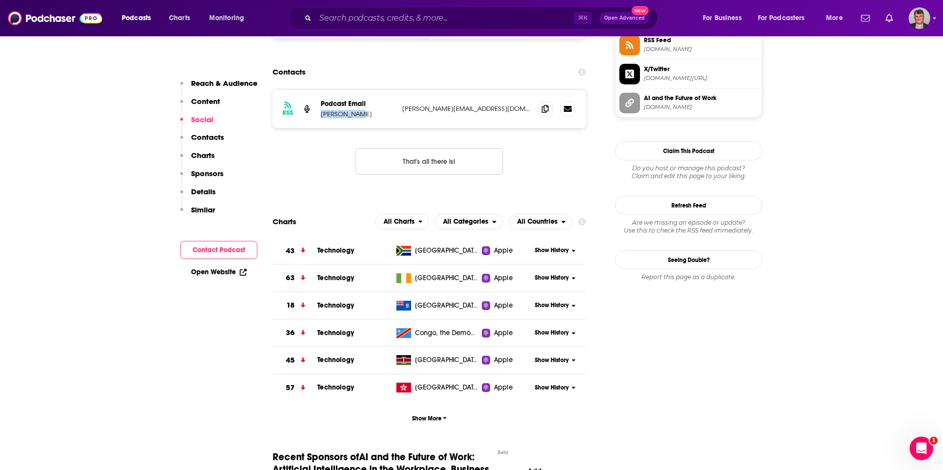
drag, startPoint x: 281, startPoint y: 285, endPoint x: 333, endPoint y: 291, distance: 52.0
click at [333, 128] on div "RSS Podcast Email [PERSON_NAME] [PERSON_NAME][EMAIL_ADDRESS][DOMAIN_NAME] [PERS…" at bounding box center [429, 109] width 313 height 38
copy p "[PERSON_NAME]"
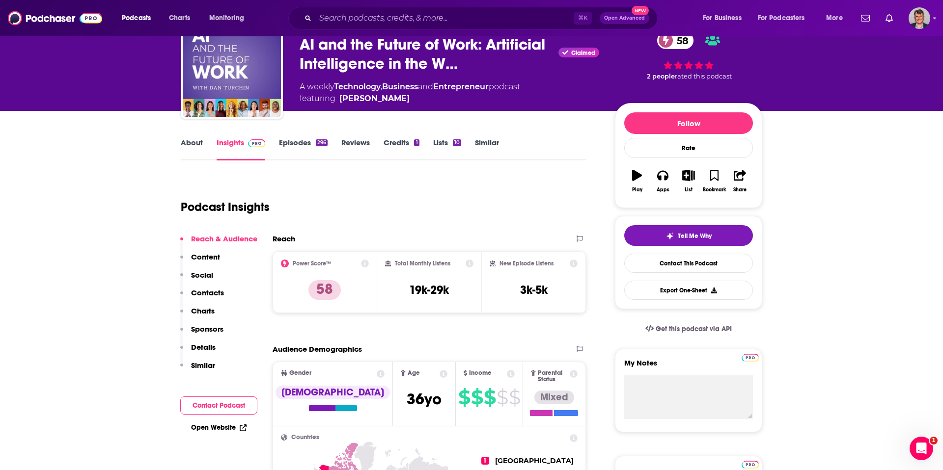
scroll to position [0, 0]
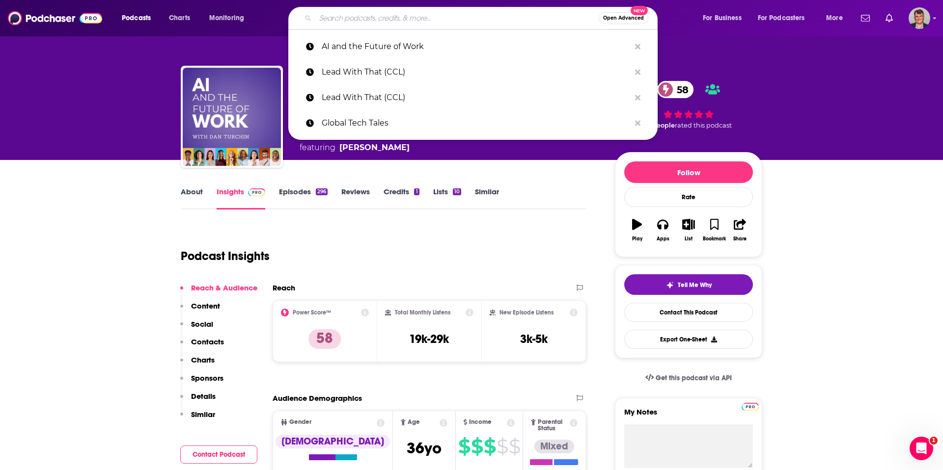
click at [363, 20] on input "Search podcasts, credits, & more..." at bounding box center [456, 18] width 283 height 16
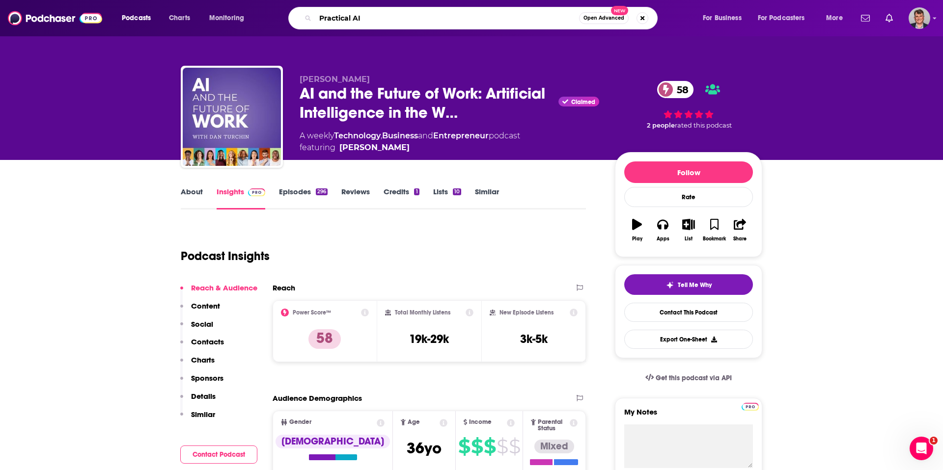
type input "Practical AI"
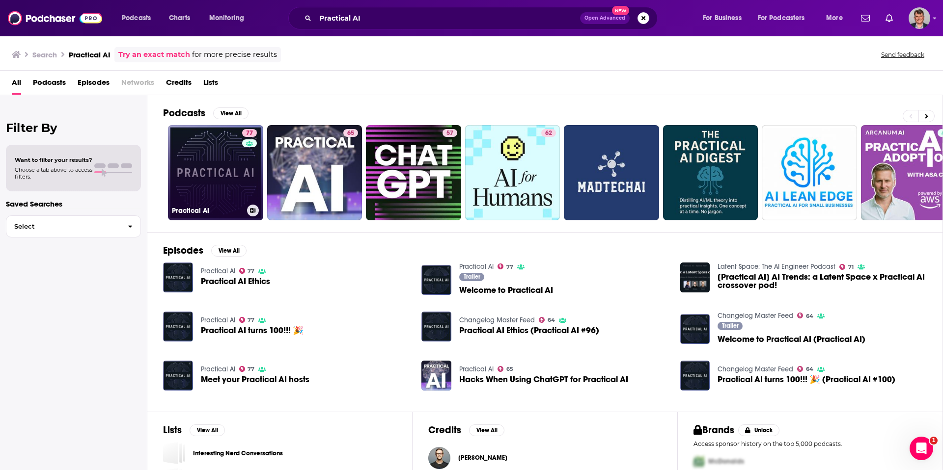
click at [262, 187] on link "77 Practical AI" at bounding box center [215, 172] width 95 height 95
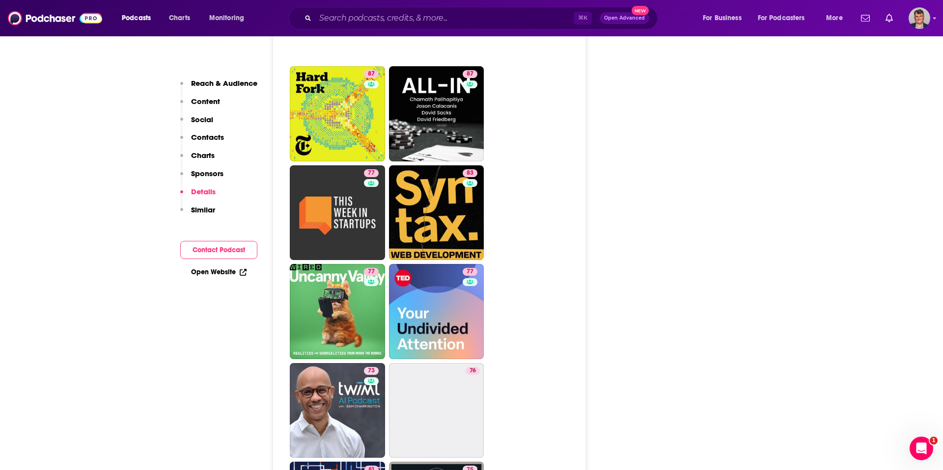
scroll to position [2240, 0]
